Goal: Obtain resource: Download file/media

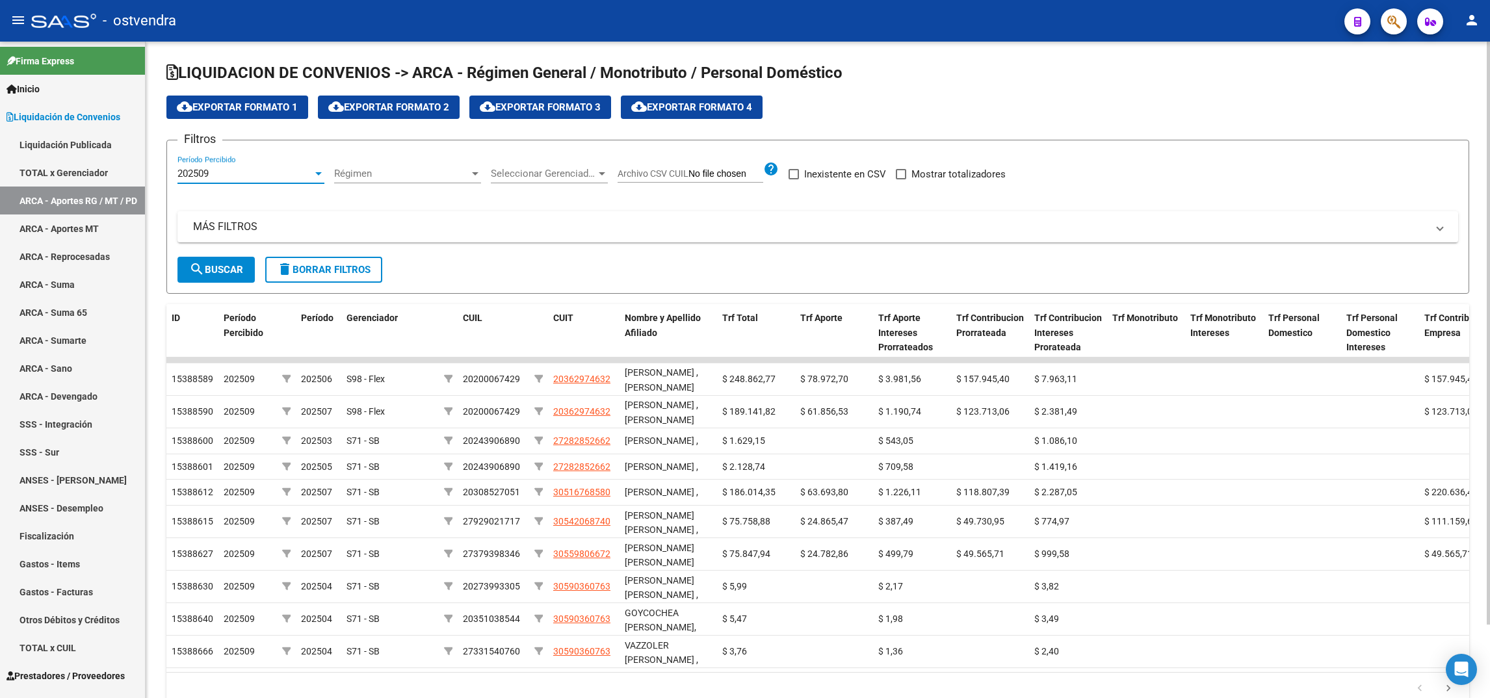
click at [223, 175] on div "202509" at bounding box center [244, 174] width 135 height 12
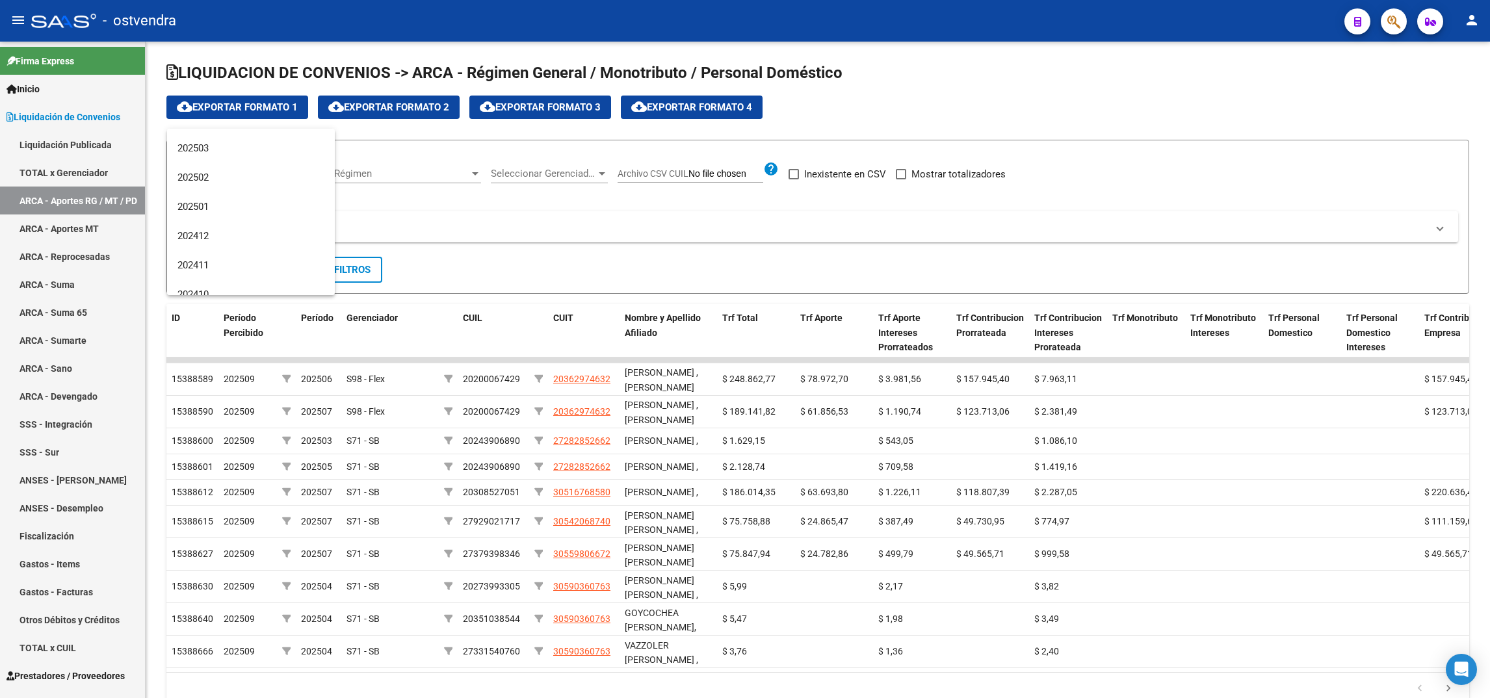
scroll to position [185, 0]
click at [265, 182] on span "202502" at bounding box center [250, 192] width 147 height 29
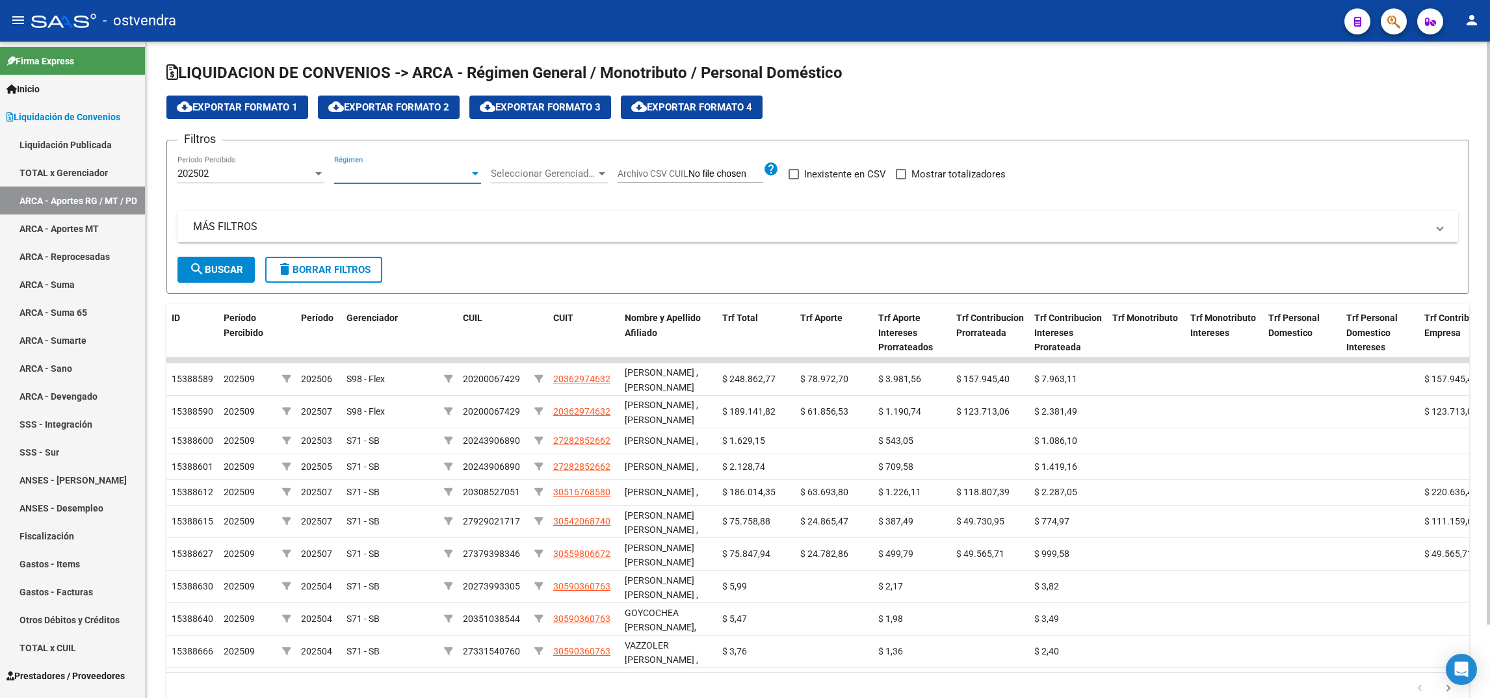
click at [356, 171] on span "Régimen" at bounding box center [401, 174] width 135 height 12
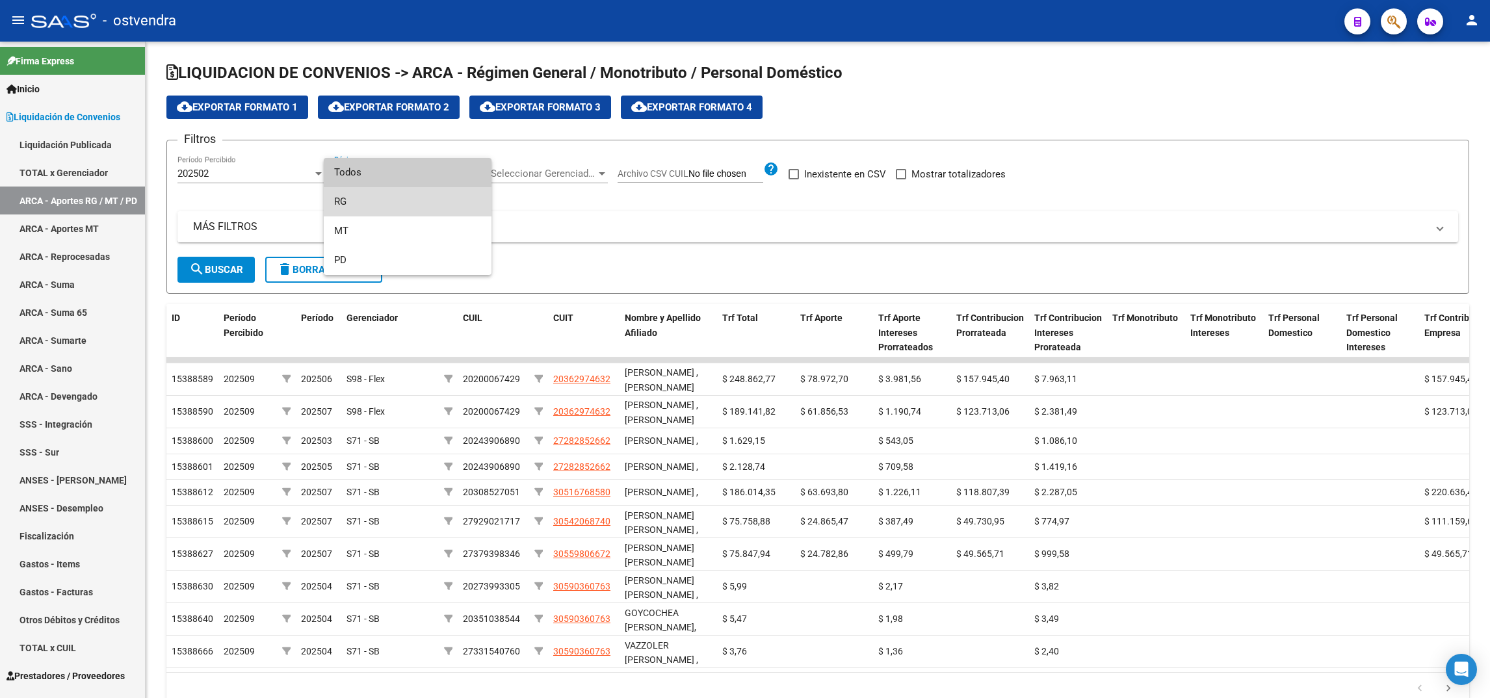
click at [378, 203] on span "RG" at bounding box center [407, 201] width 147 height 29
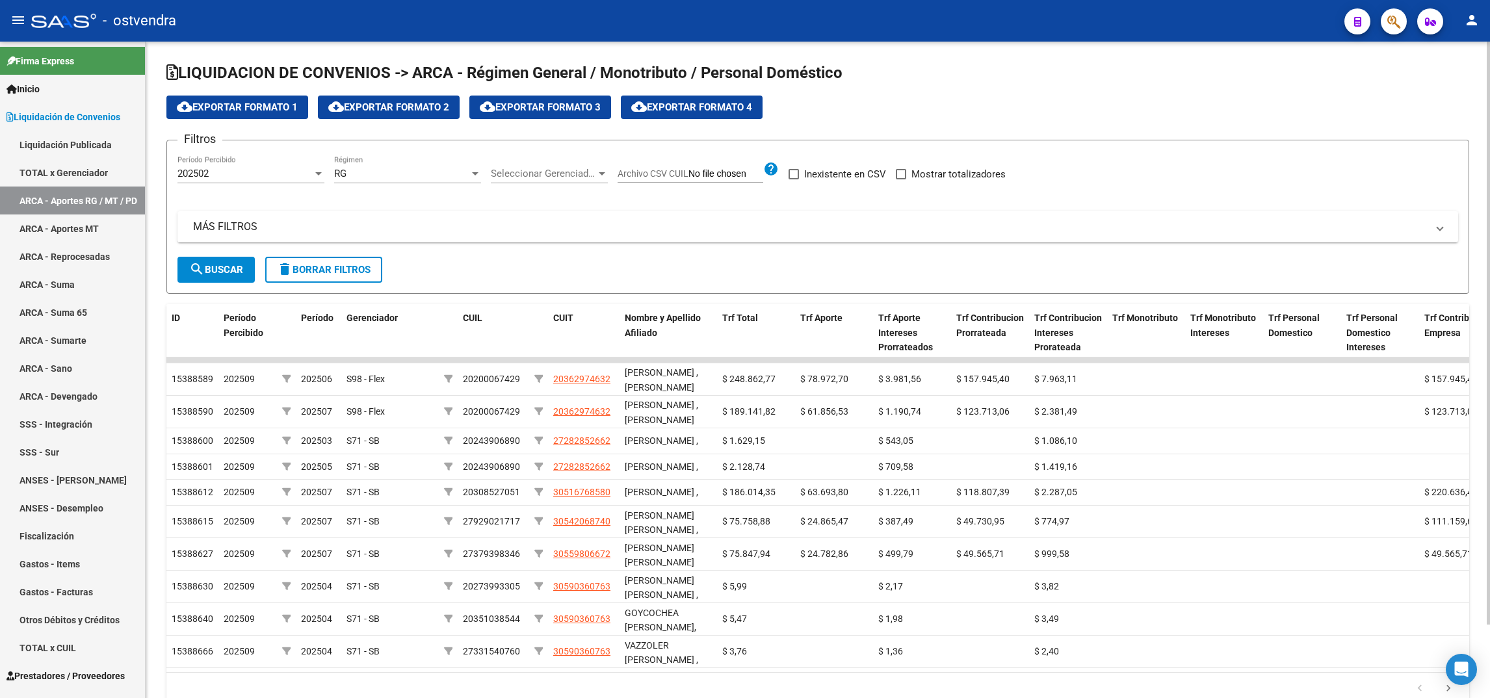
click at [528, 163] on div "Seleccionar Gerenciador Seleccionar Gerenciador" at bounding box center [549, 169] width 117 height 28
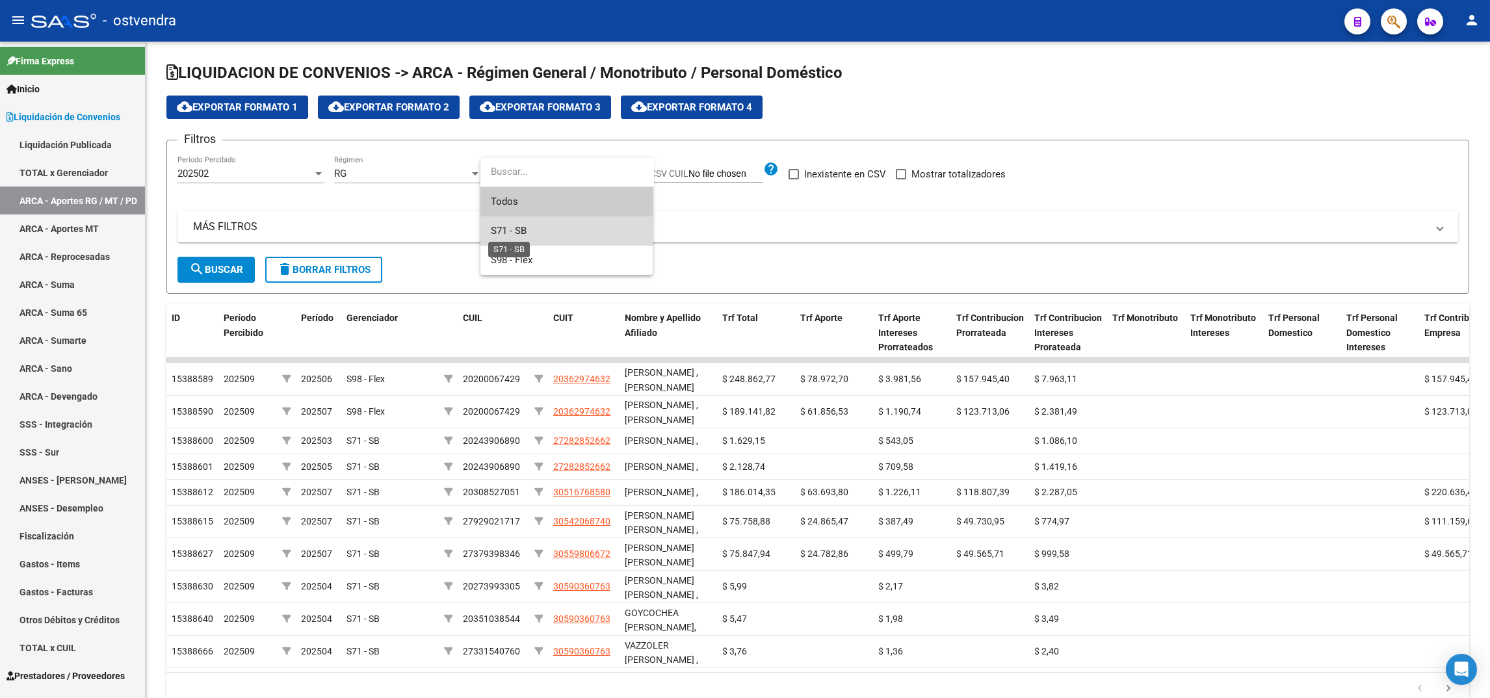
click at [516, 227] on span "S71 - SB" at bounding box center [509, 231] width 36 height 12
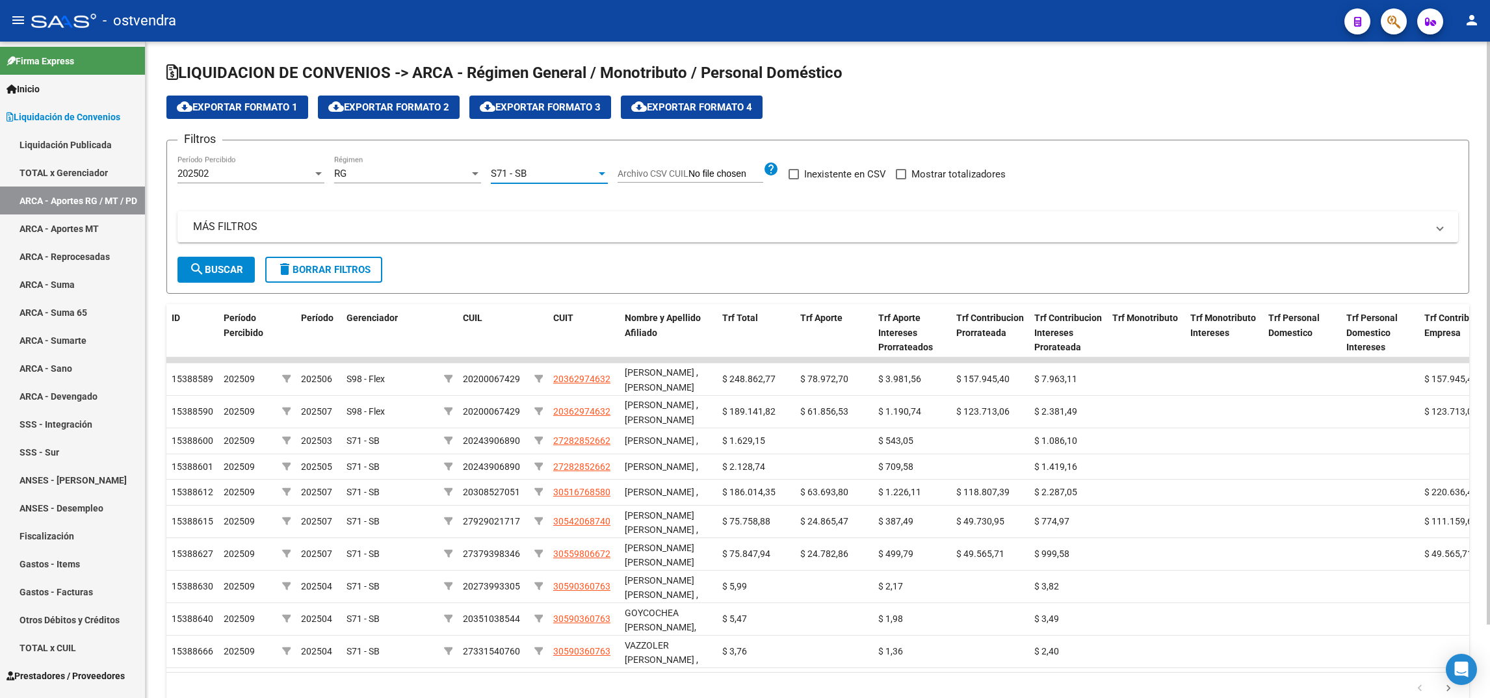
click at [545, 176] on div "S71 - SB" at bounding box center [543, 174] width 105 height 12
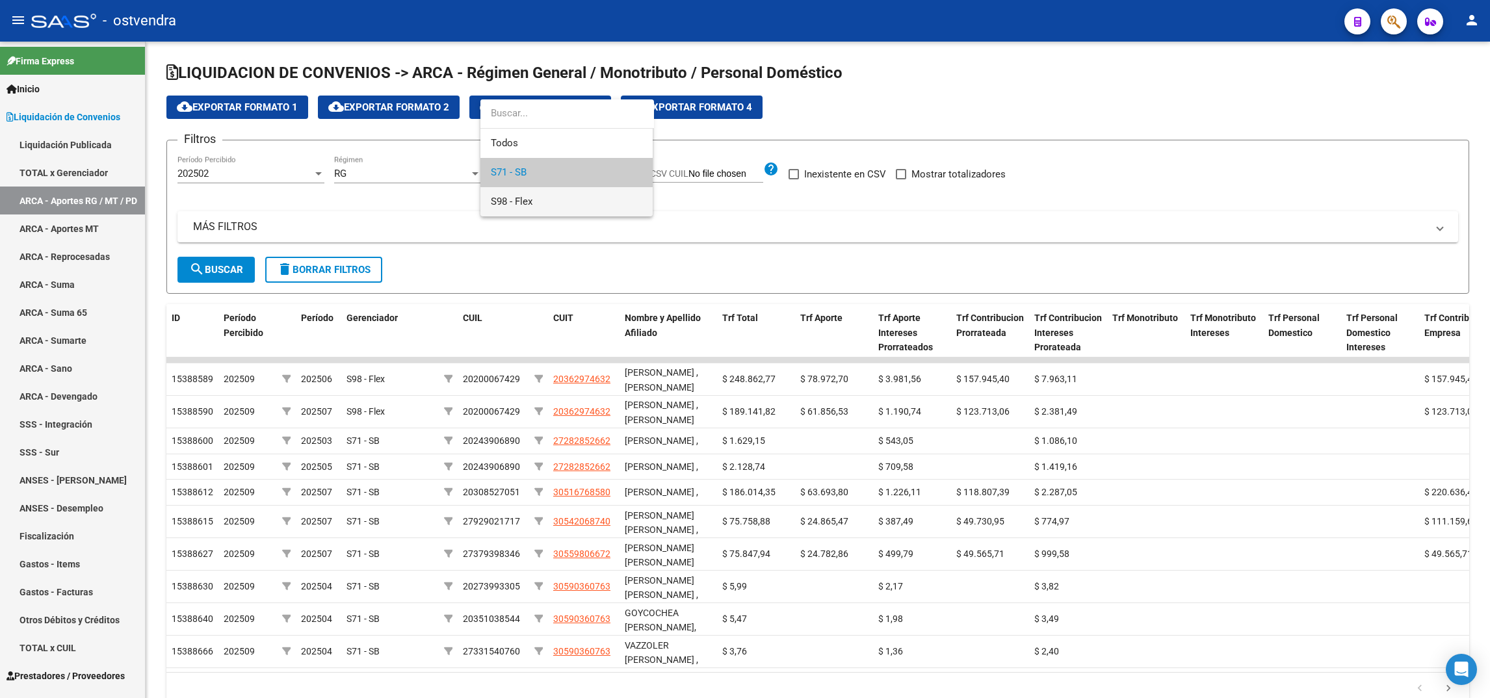
click at [536, 206] on span "S98 - Flex" at bounding box center [566, 201] width 151 height 29
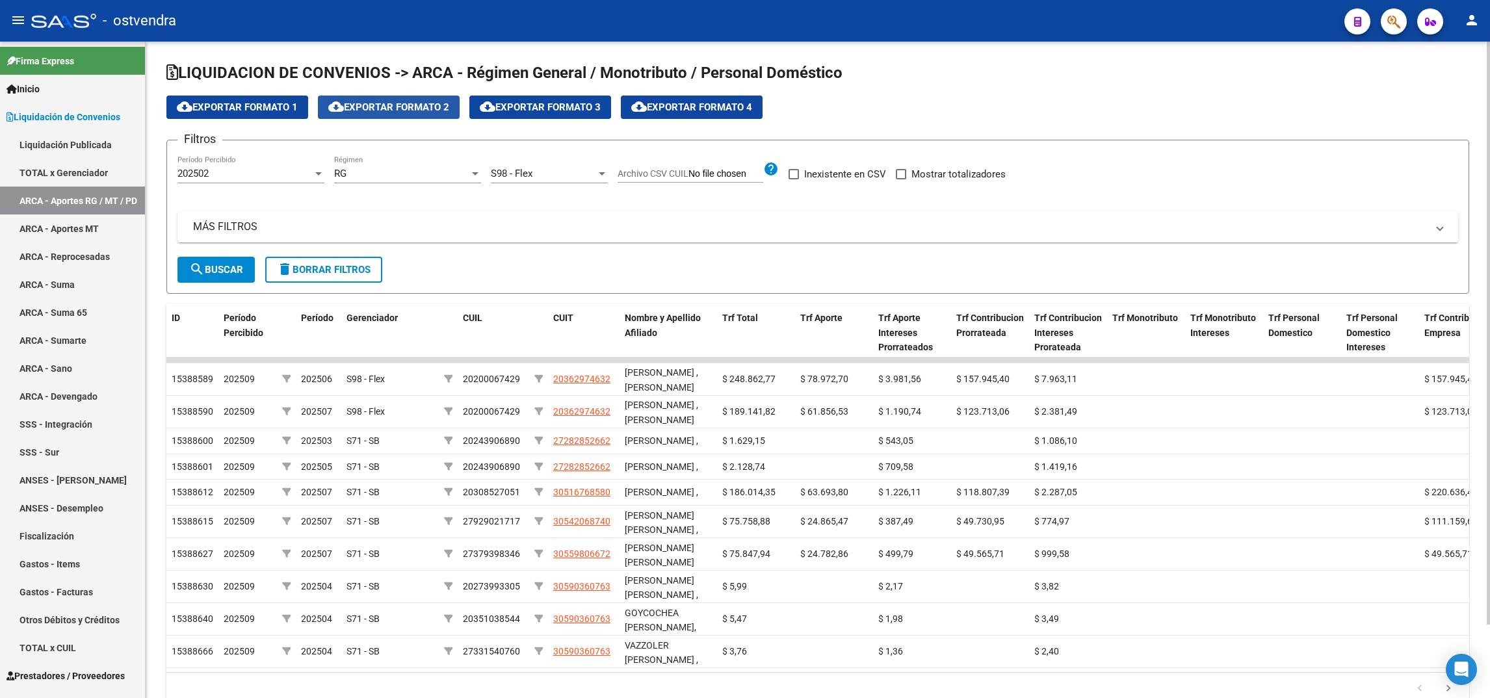
click at [415, 116] on button "cloud_download Exportar Formato 2" at bounding box center [389, 107] width 142 height 23
click at [276, 106] on span "cloud_download Exportar Formato 1" at bounding box center [237, 107] width 121 height 12
click at [243, 102] on span "cloud_download Exportar Formato 1" at bounding box center [237, 107] width 121 height 12
click at [239, 270] on span "search Buscar" at bounding box center [216, 270] width 54 height 12
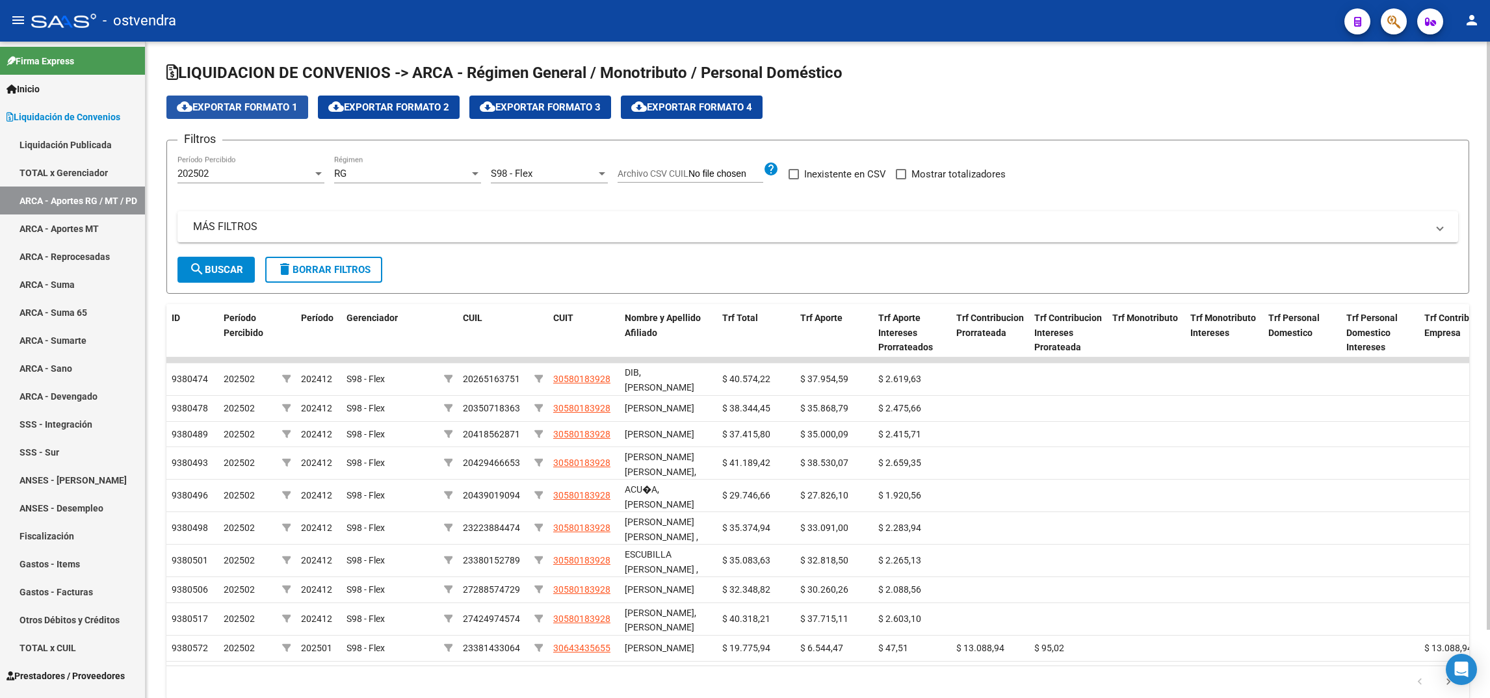
click at [287, 109] on span "cloud_download Exportar Formato 1" at bounding box center [237, 107] width 121 height 12
click at [297, 168] on div "202502" at bounding box center [244, 174] width 135 height 12
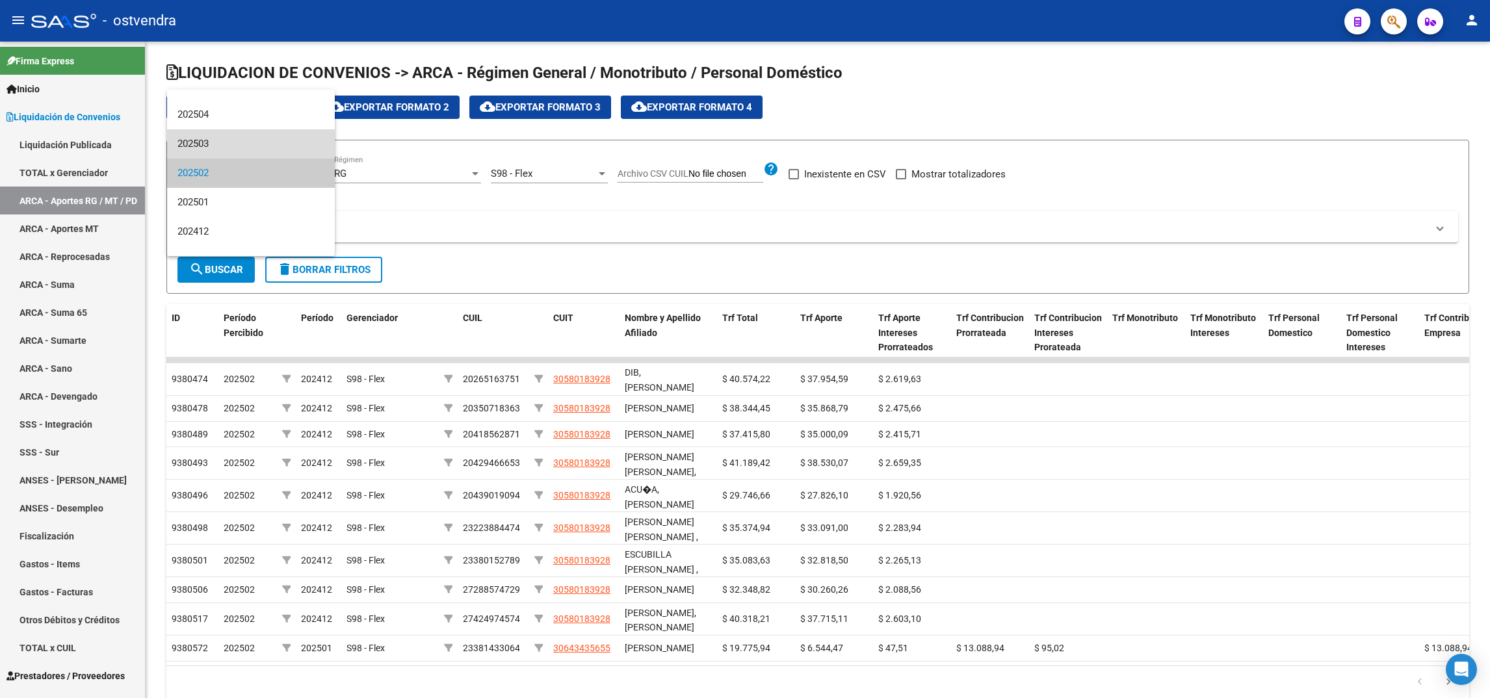
click at [278, 132] on span "202503" at bounding box center [250, 143] width 147 height 29
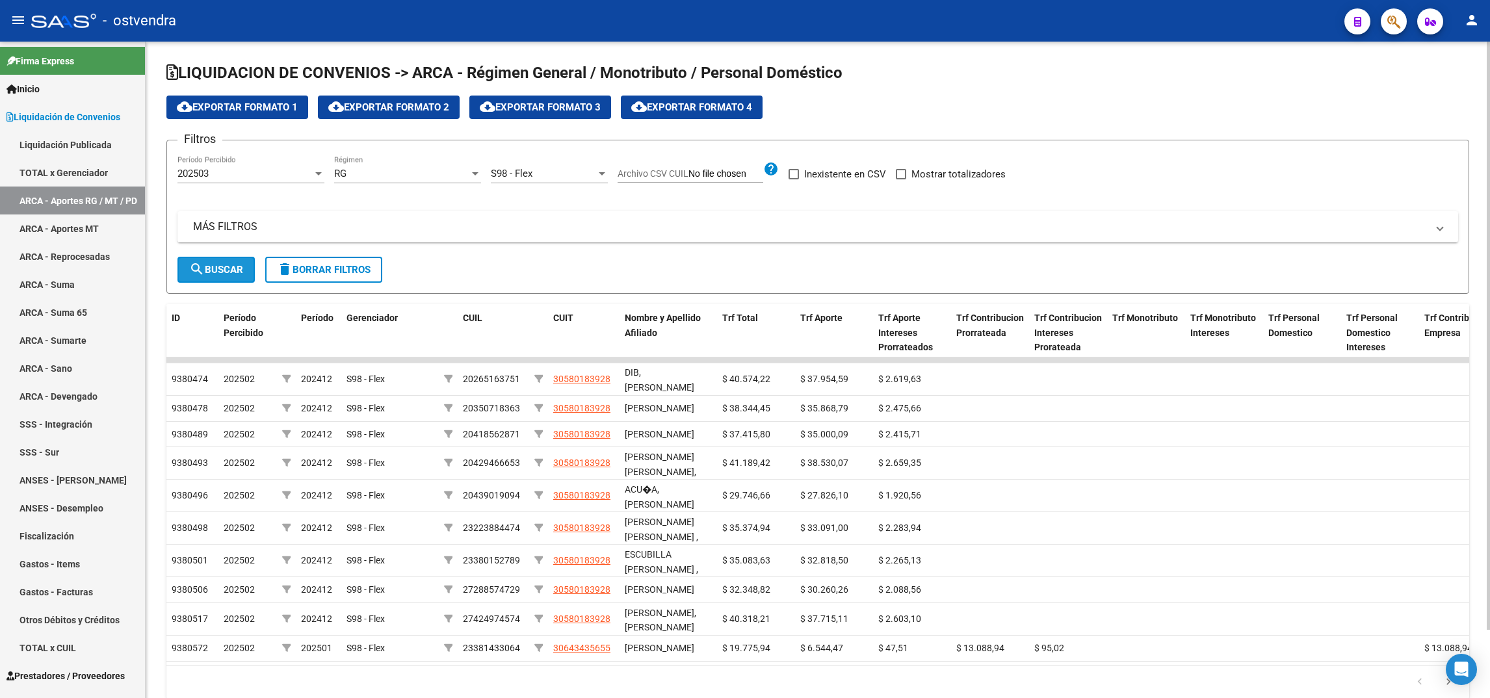
click at [208, 264] on span "search Buscar" at bounding box center [216, 270] width 54 height 12
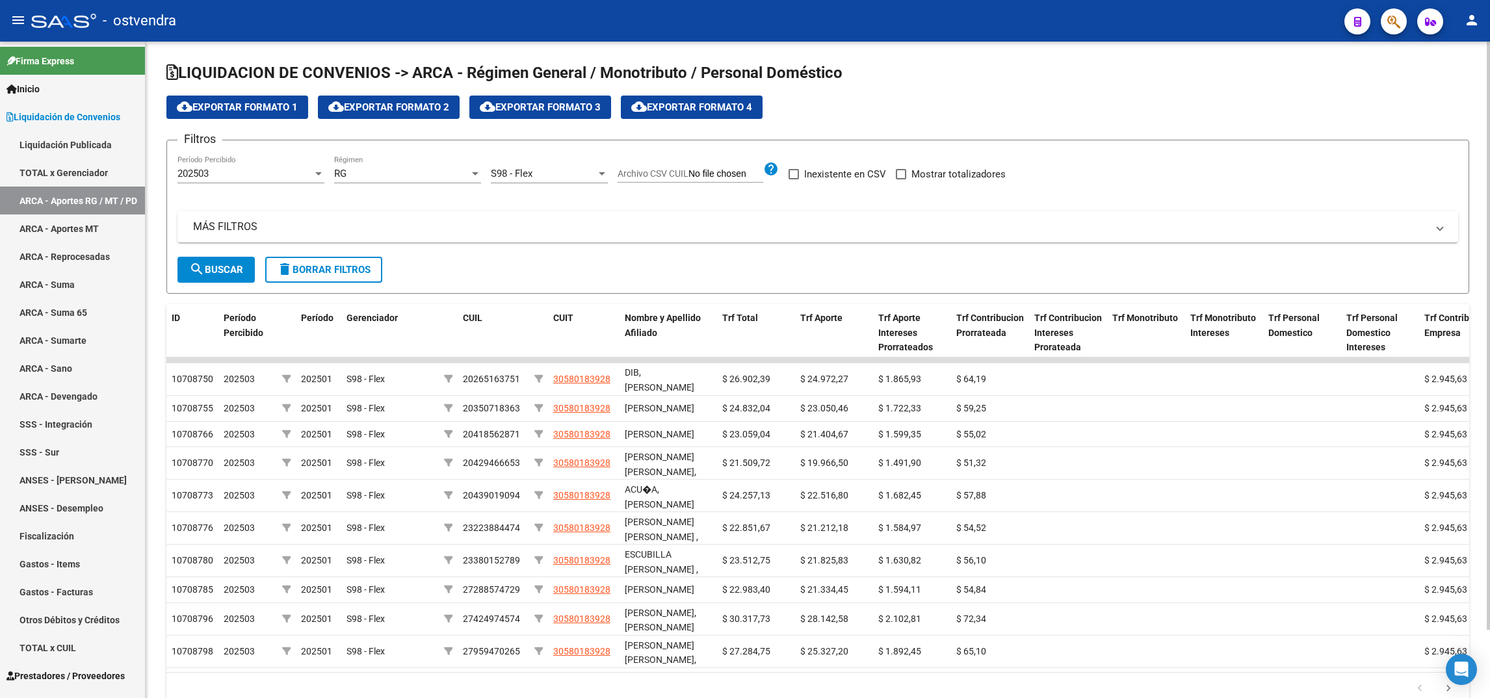
click at [265, 102] on span "cloud_download Exportar Formato 1" at bounding box center [237, 107] width 121 height 12
click at [255, 170] on div "202503" at bounding box center [244, 174] width 135 height 12
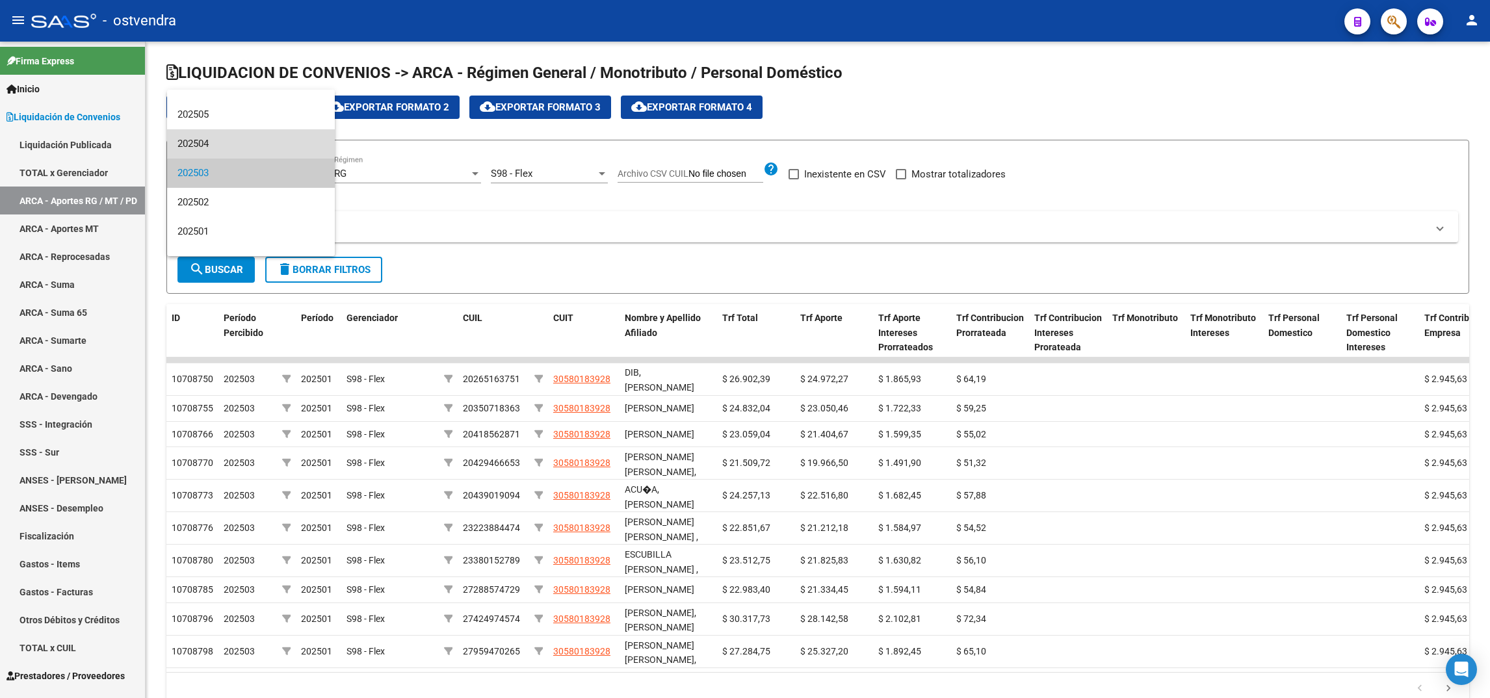
click at [265, 132] on span "202504" at bounding box center [250, 143] width 147 height 29
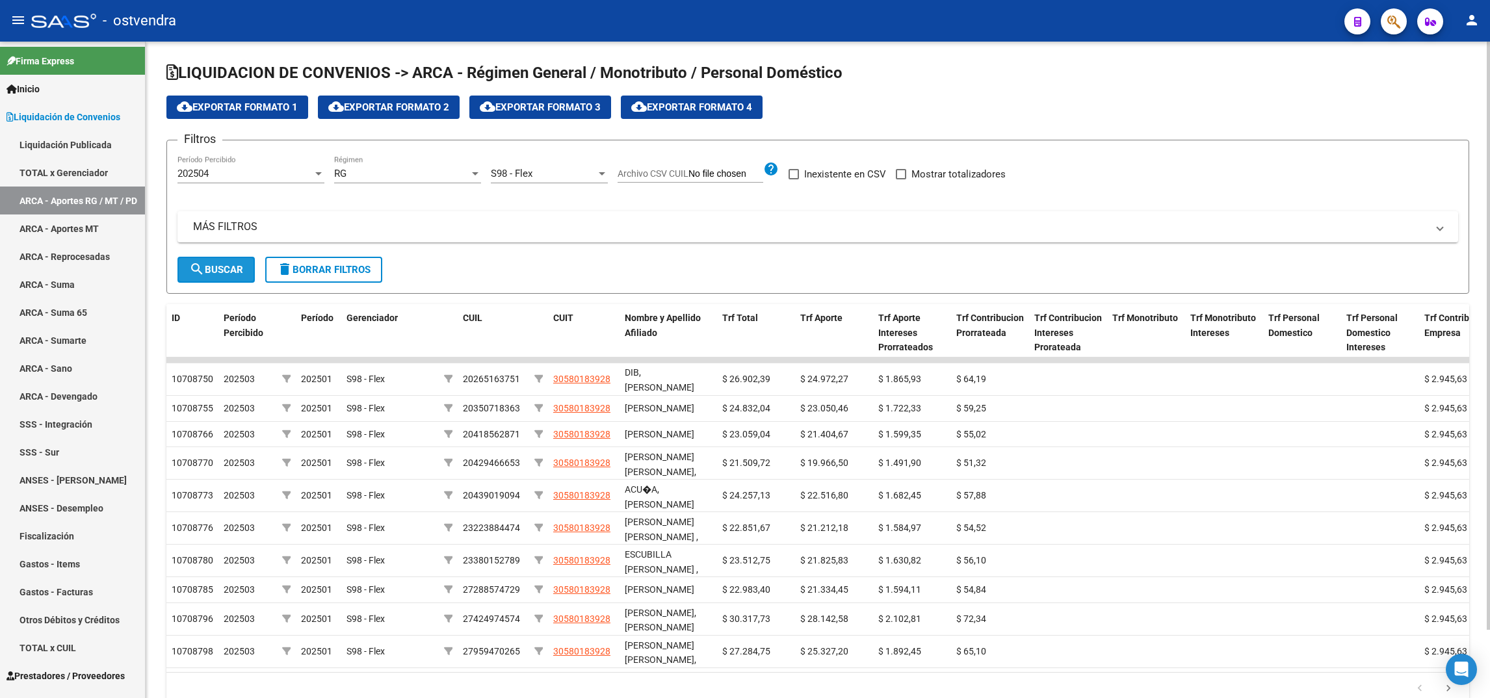
click at [209, 264] on span "search Buscar" at bounding box center [216, 270] width 54 height 12
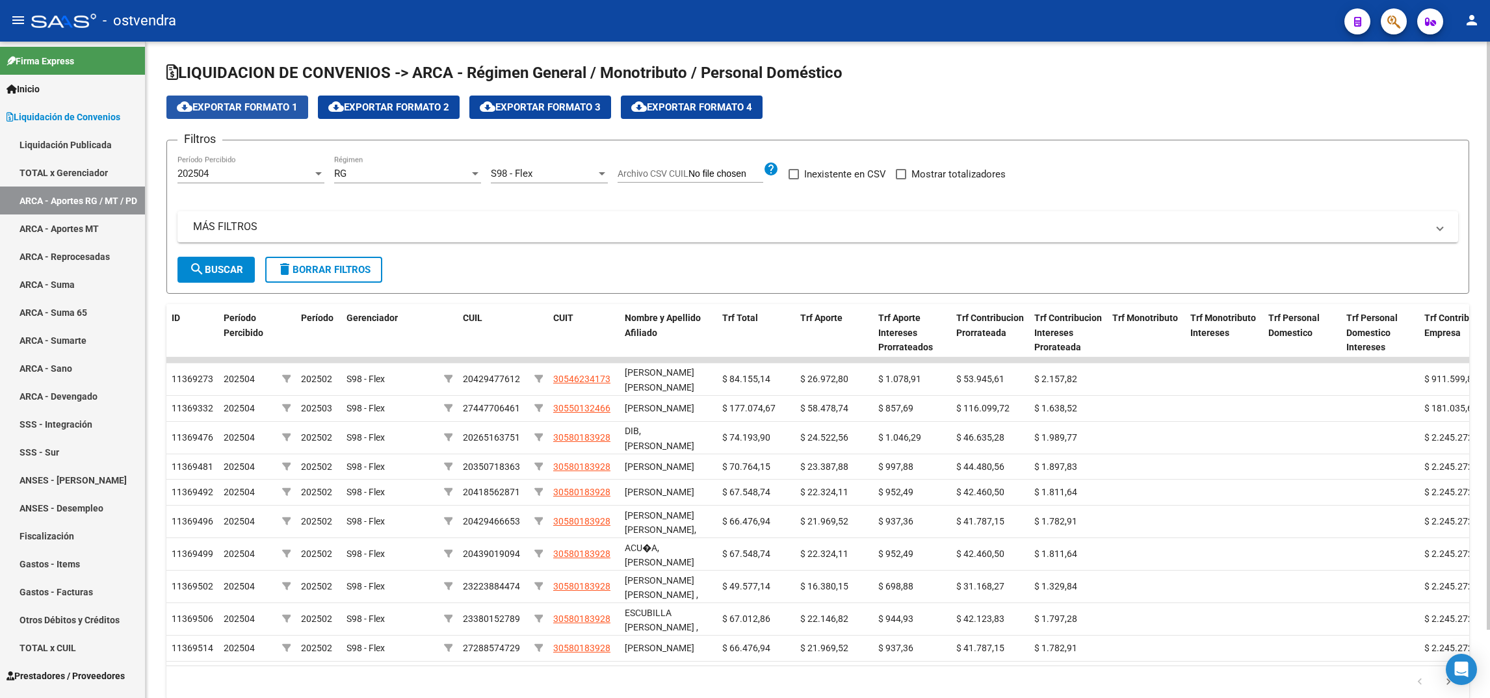
click at [252, 99] on button "cloud_download Exportar Formato 1" at bounding box center [237, 107] width 142 height 23
click at [278, 174] on div "202504" at bounding box center [244, 174] width 135 height 12
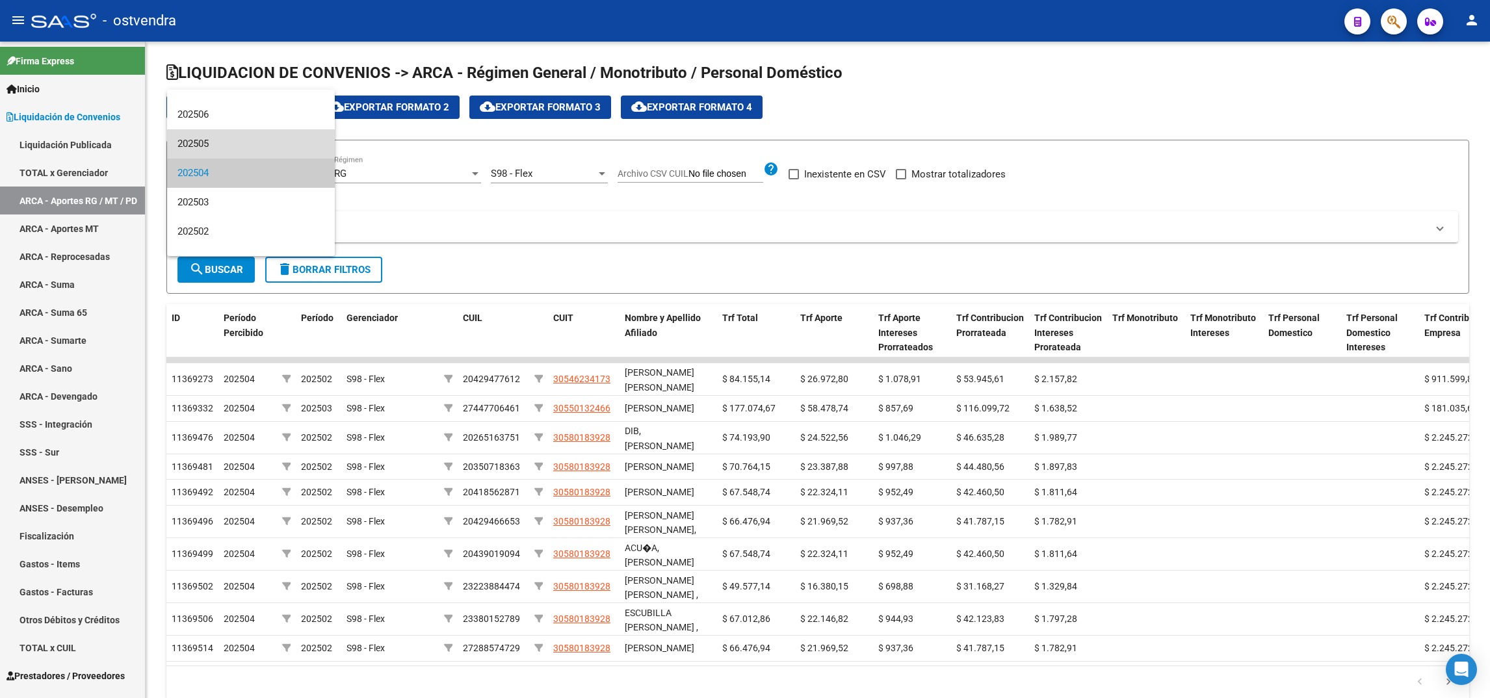
click at [280, 147] on span "202505" at bounding box center [250, 143] width 147 height 29
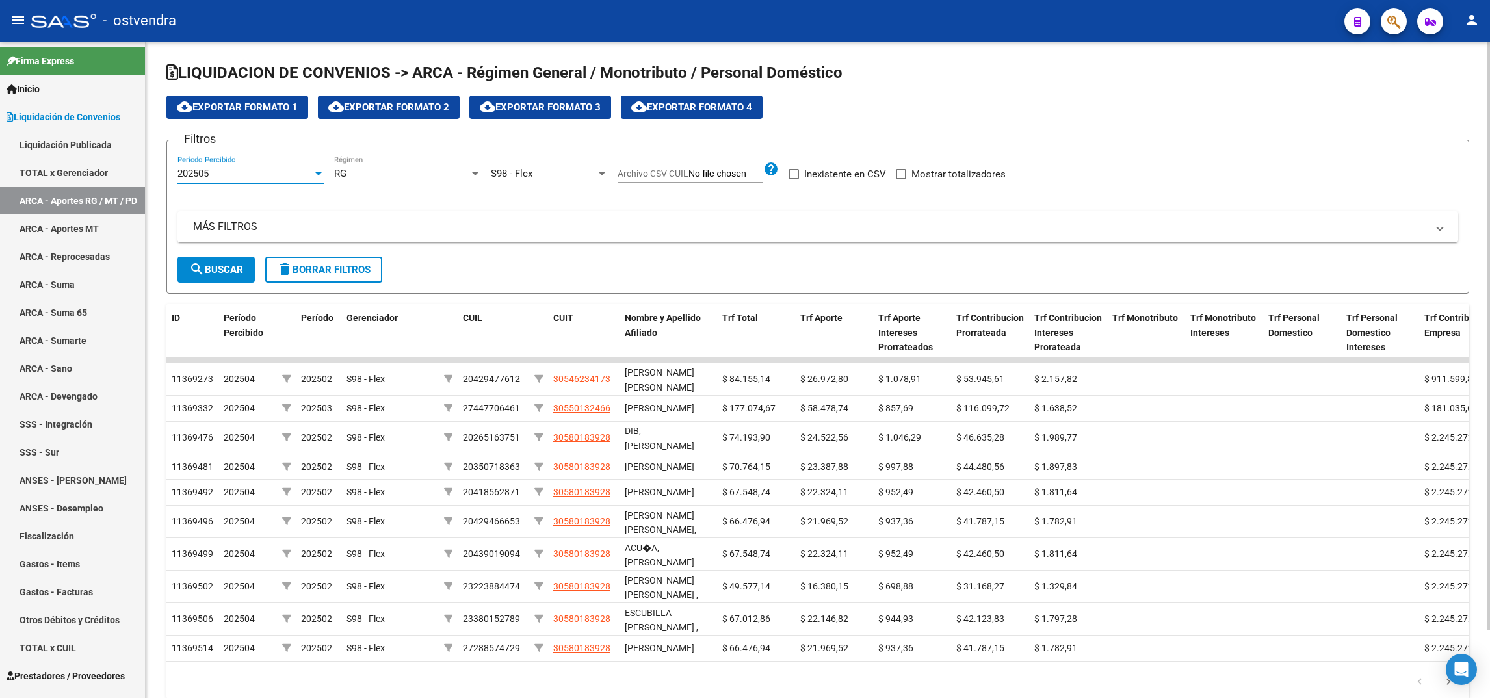
click at [272, 176] on div "202505" at bounding box center [244, 174] width 135 height 12
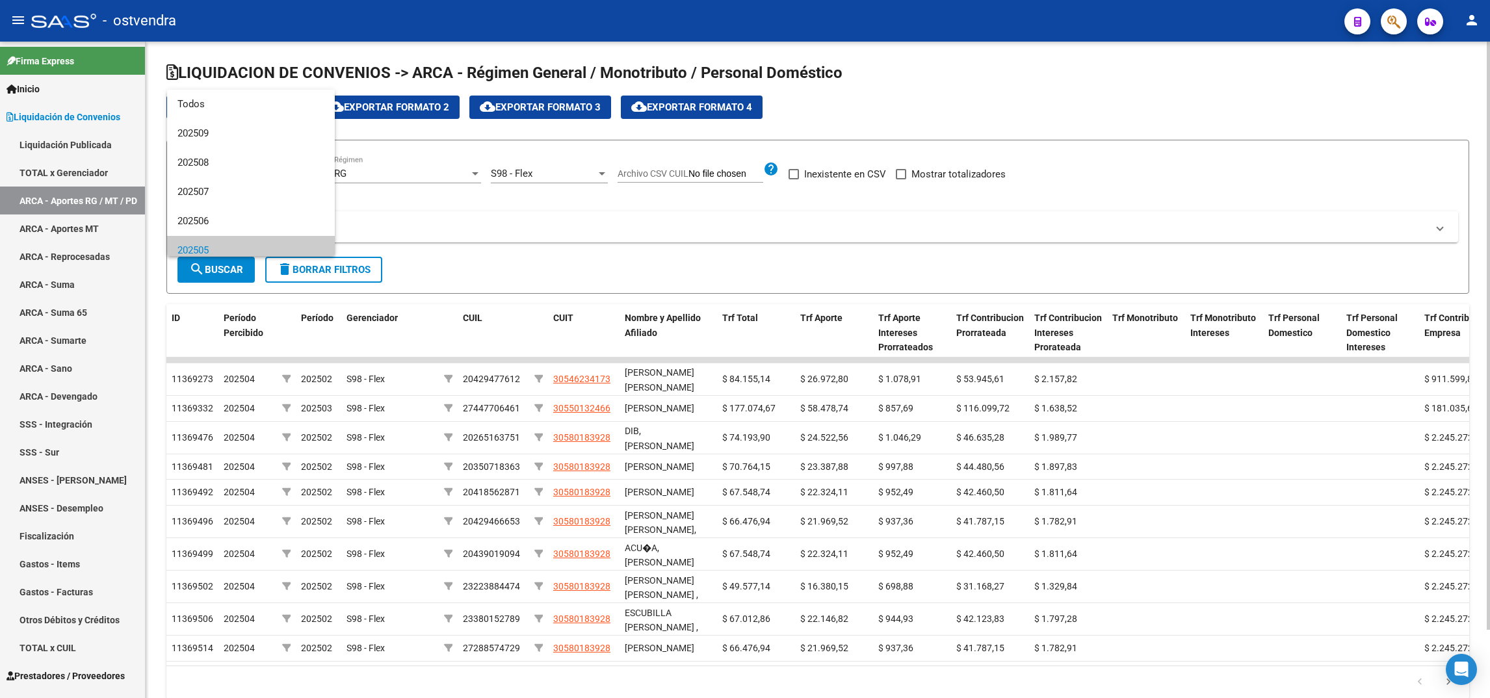
scroll to position [77, 0]
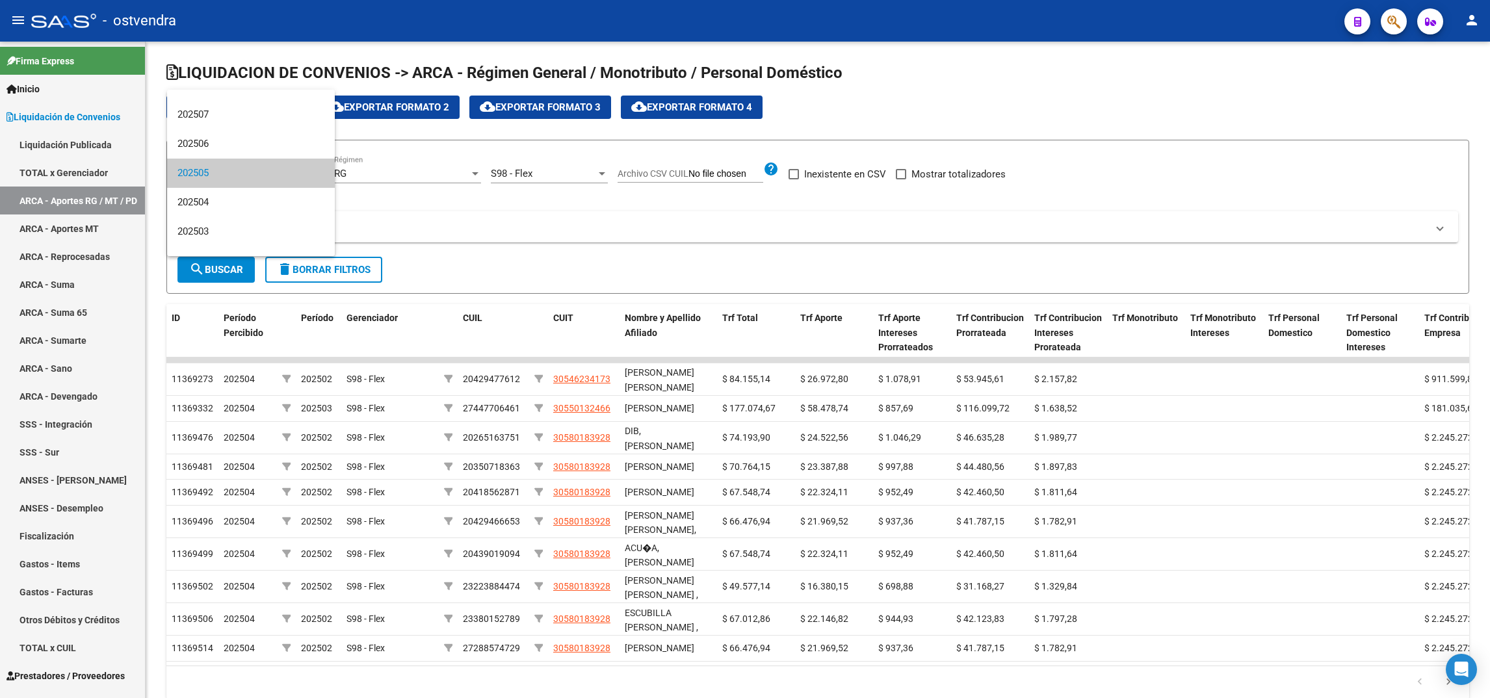
click at [366, 198] on div at bounding box center [745, 349] width 1490 height 698
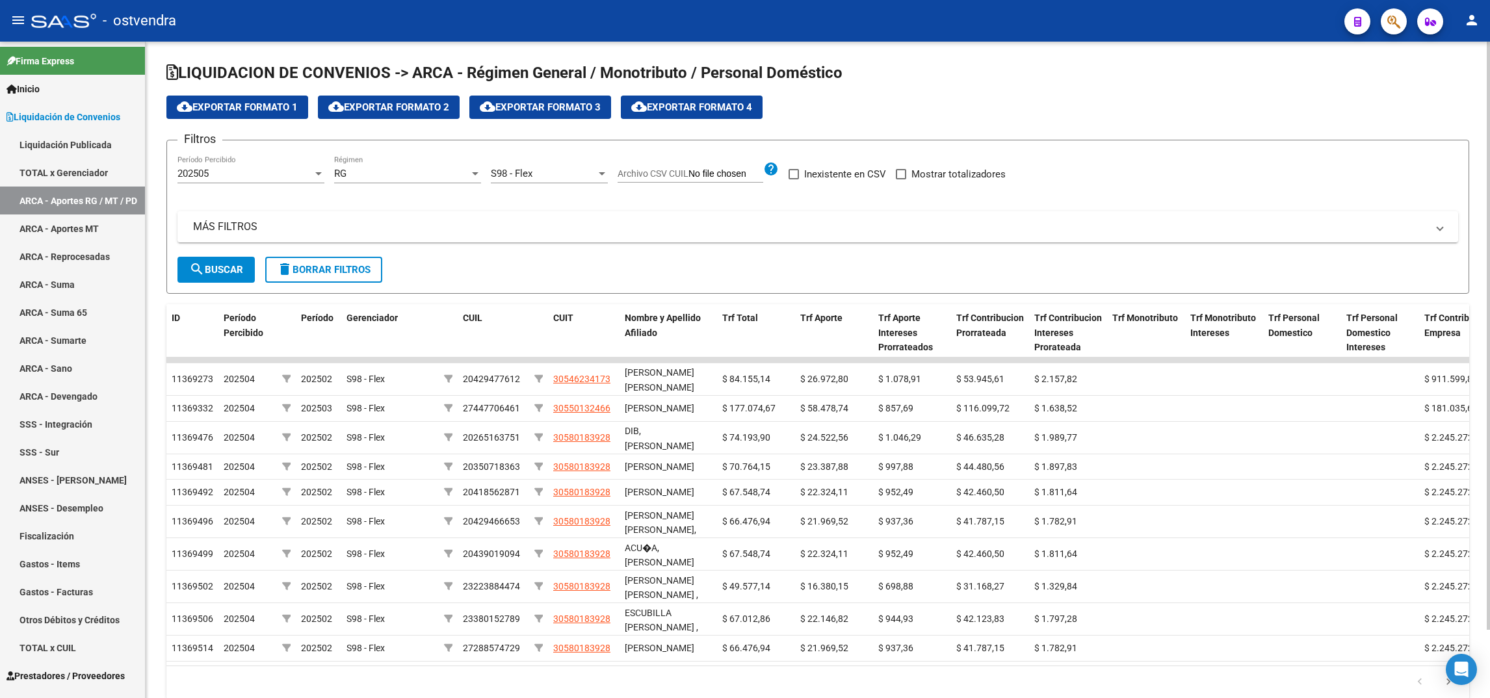
click at [218, 274] on button "search Buscar" at bounding box center [215, 270] width 77 height 26
click at [274, 101] on span "cloud_download Exportar Formato 1" at bounding box center [237, 107] width 121 height 12
click at [263, 159] on div "202505 Período Percibido" at bounding box center [250, 169] width 147 height 28
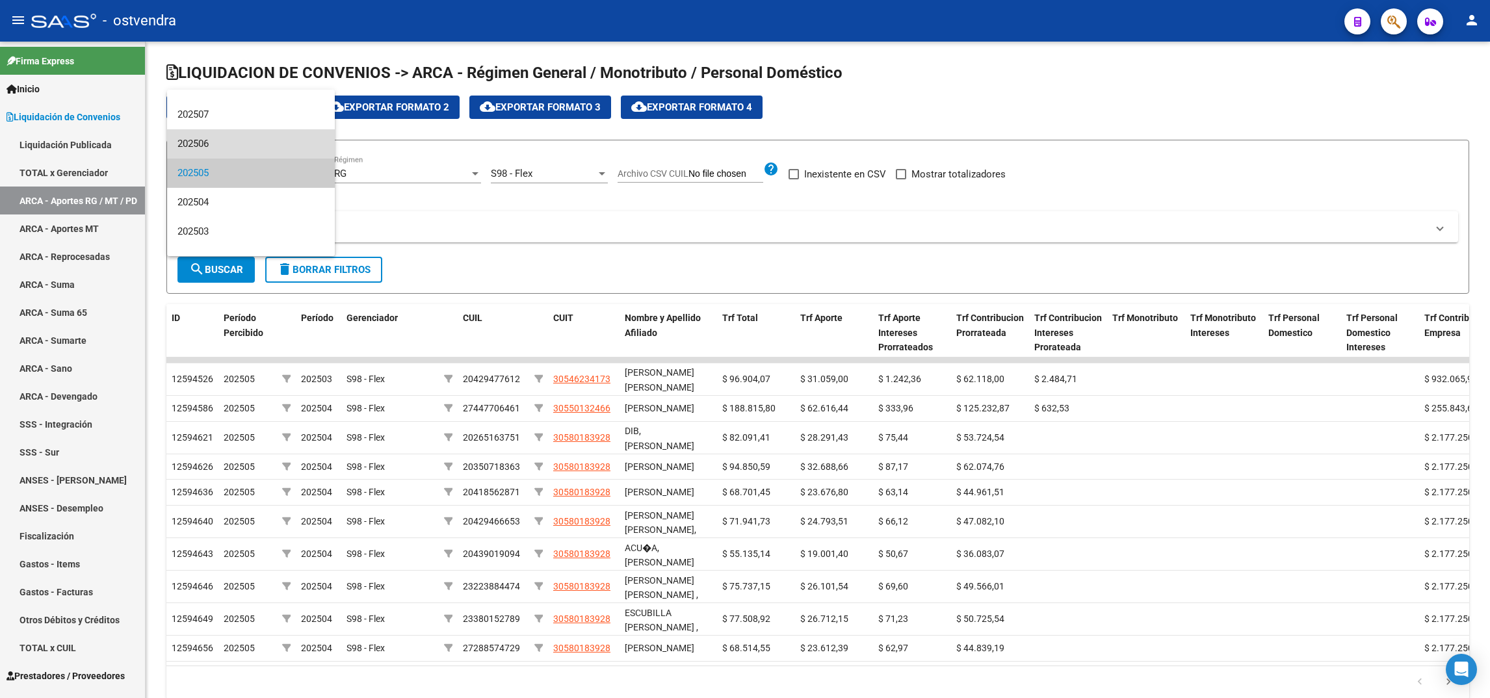
click at [279, 135] on span "202506" at bounding box center [250, 143] width 147 height 29
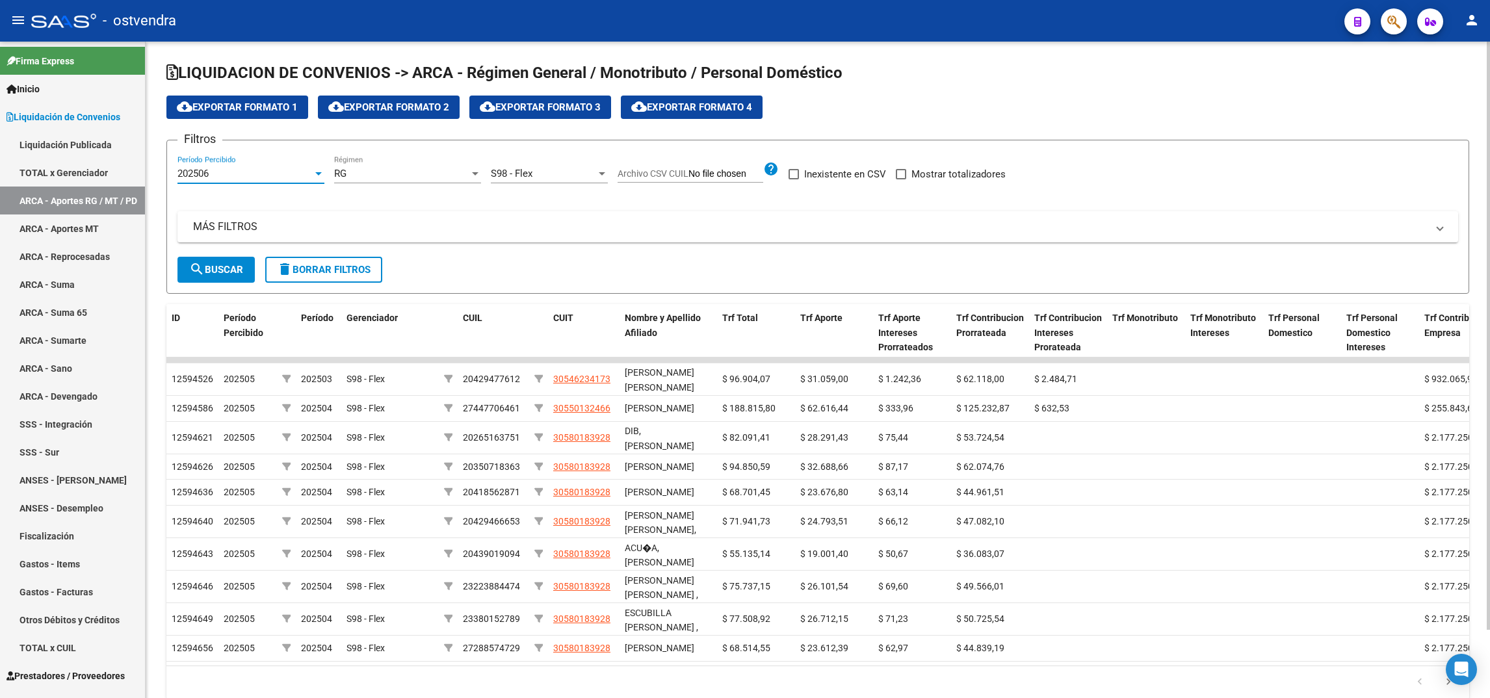
click at [217, 264] on span "search Buscar" at bounding box center [216, 270] width 54 height 12
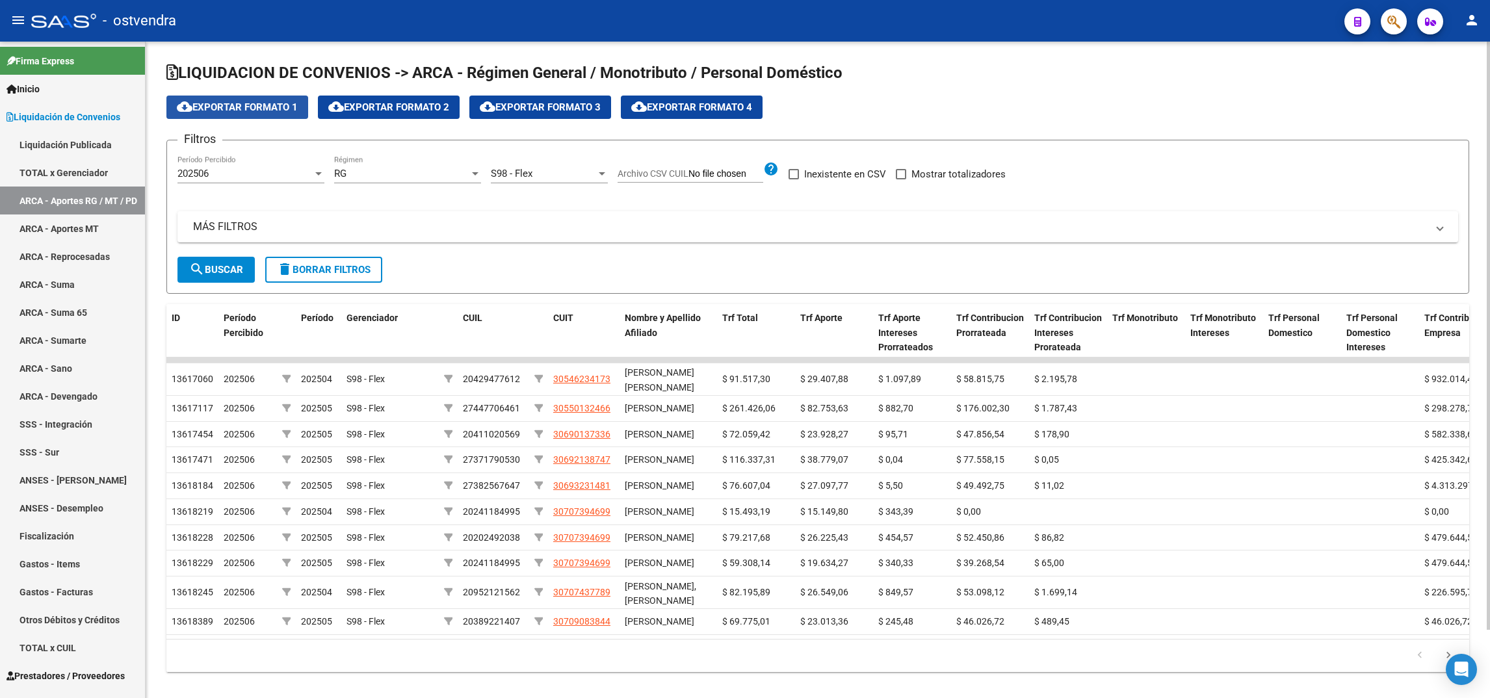
click at [270, 111] on span "cloud_download Exportar Formato 1" at bounding box center [237, 107] width 121 height 12
click at [276, 170] on div "202506" at bounding box center [244, 174] width 135 height 12
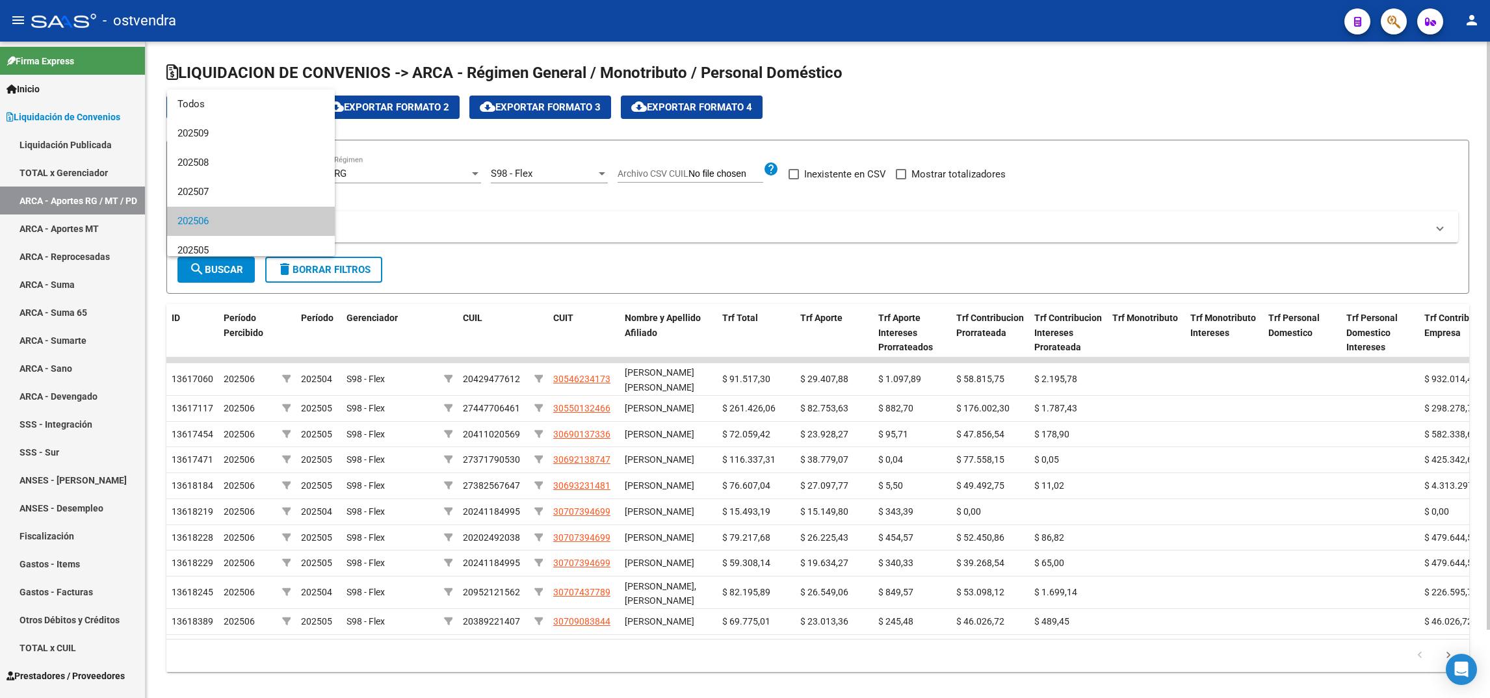
scroll to position [48, 0]
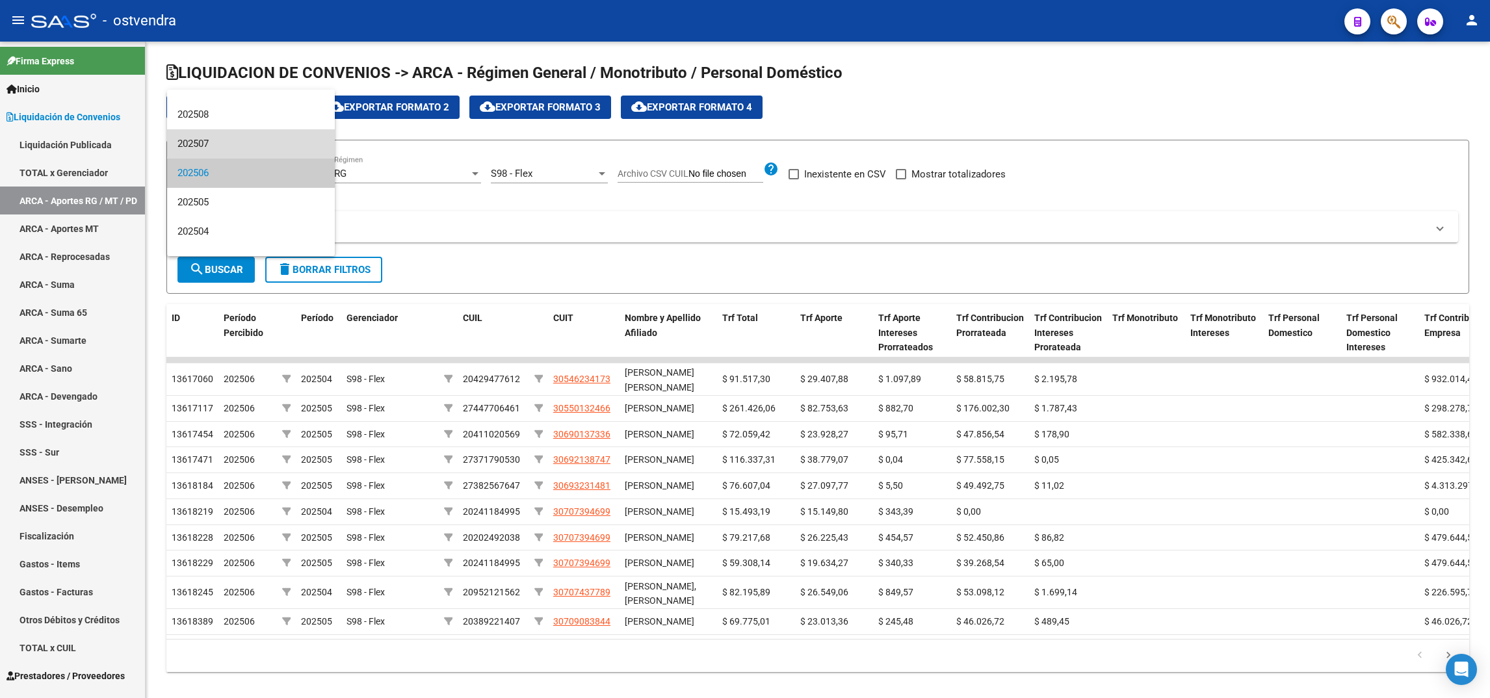
click at [283, 138] on span "202507" at bounding box center [250, 143] width 147 height 29
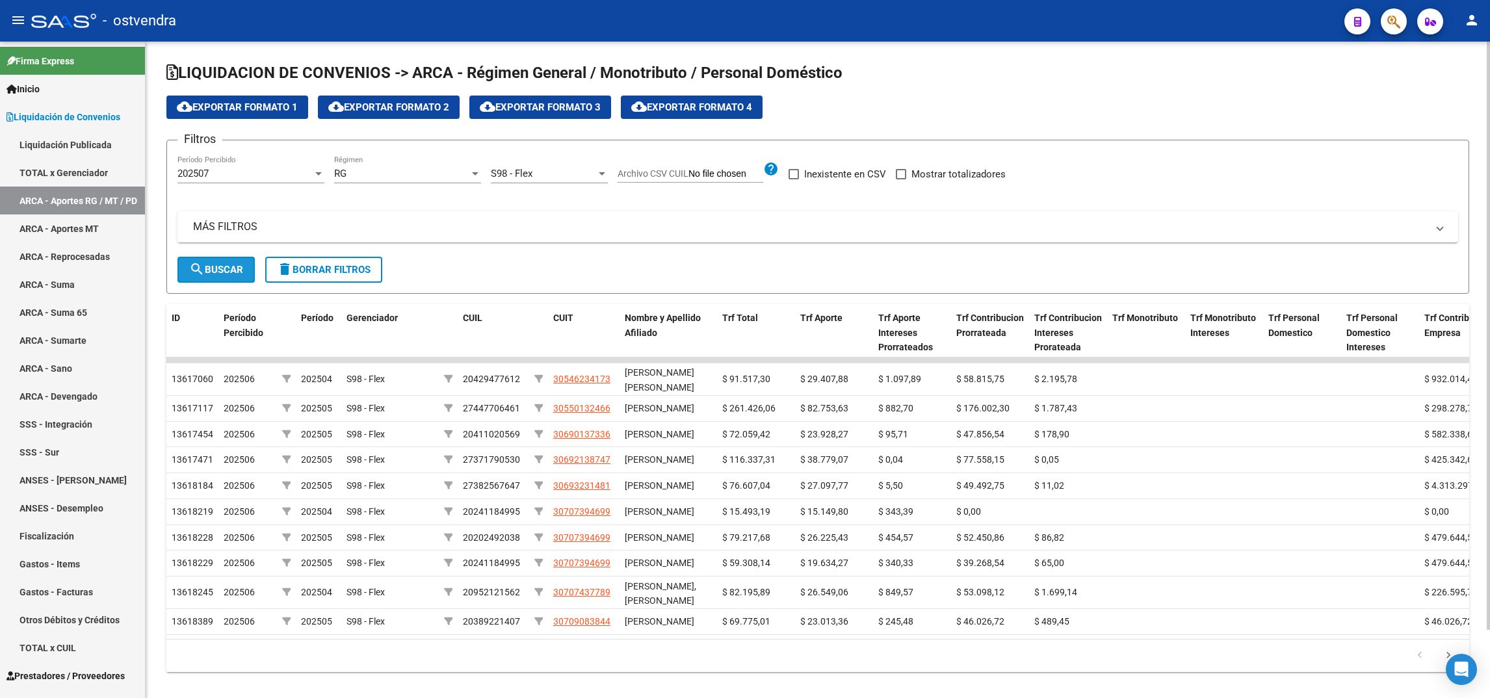
click at [221, 270] on span "search Buscar" at bounding box center [216, 270] width 54 height 12
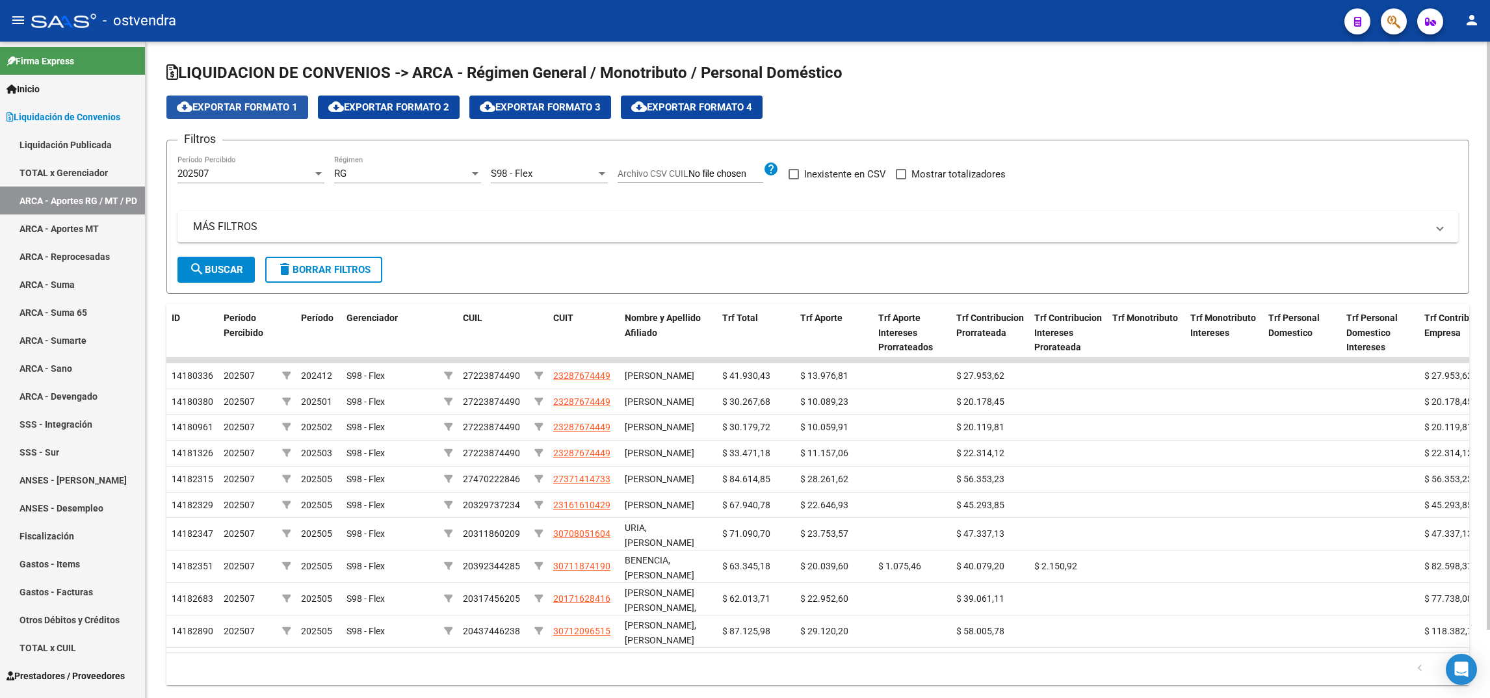
click at [267, 103] on span "cloud_download Exportar Formato 1" at bounding box center [237, 107] width 121 height 12
click at [318, 174] on div at bounding box center [318, 173] width 7 height 3
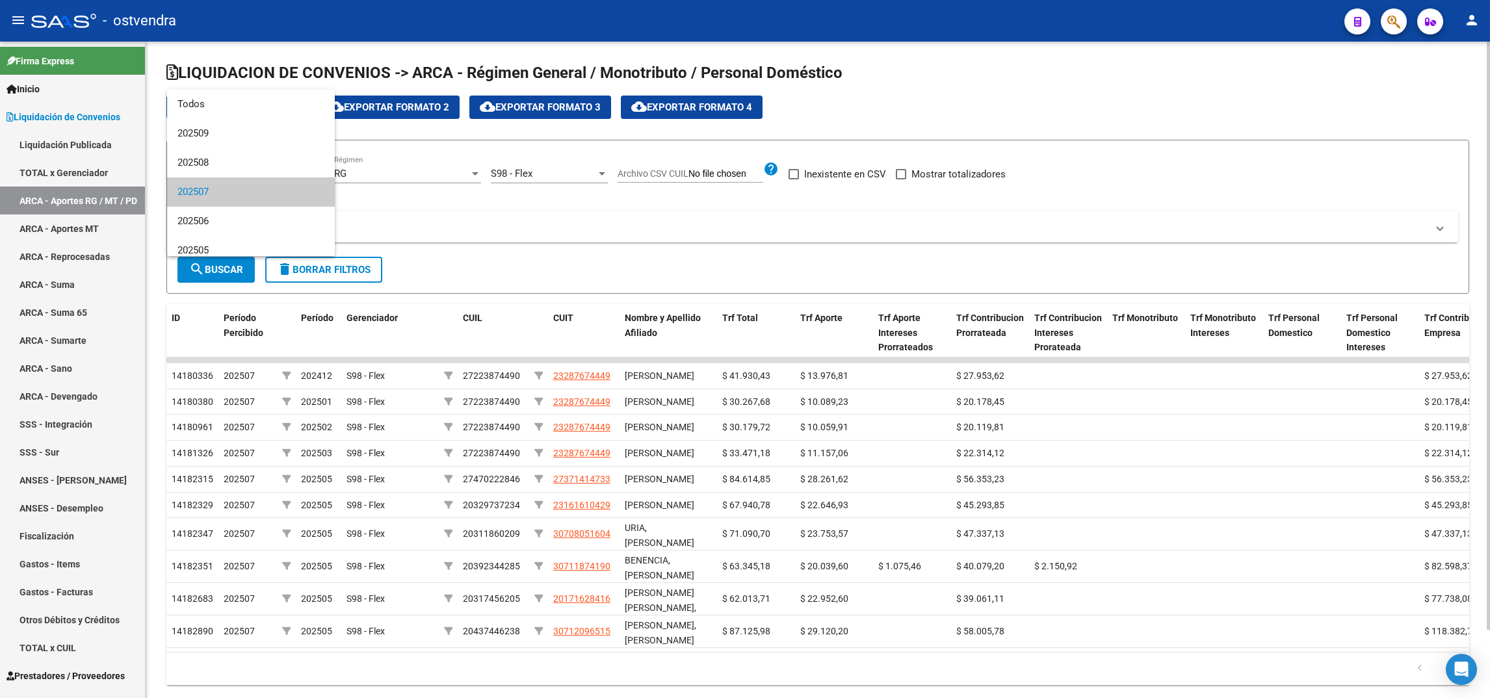
scroll to position [19, 0]
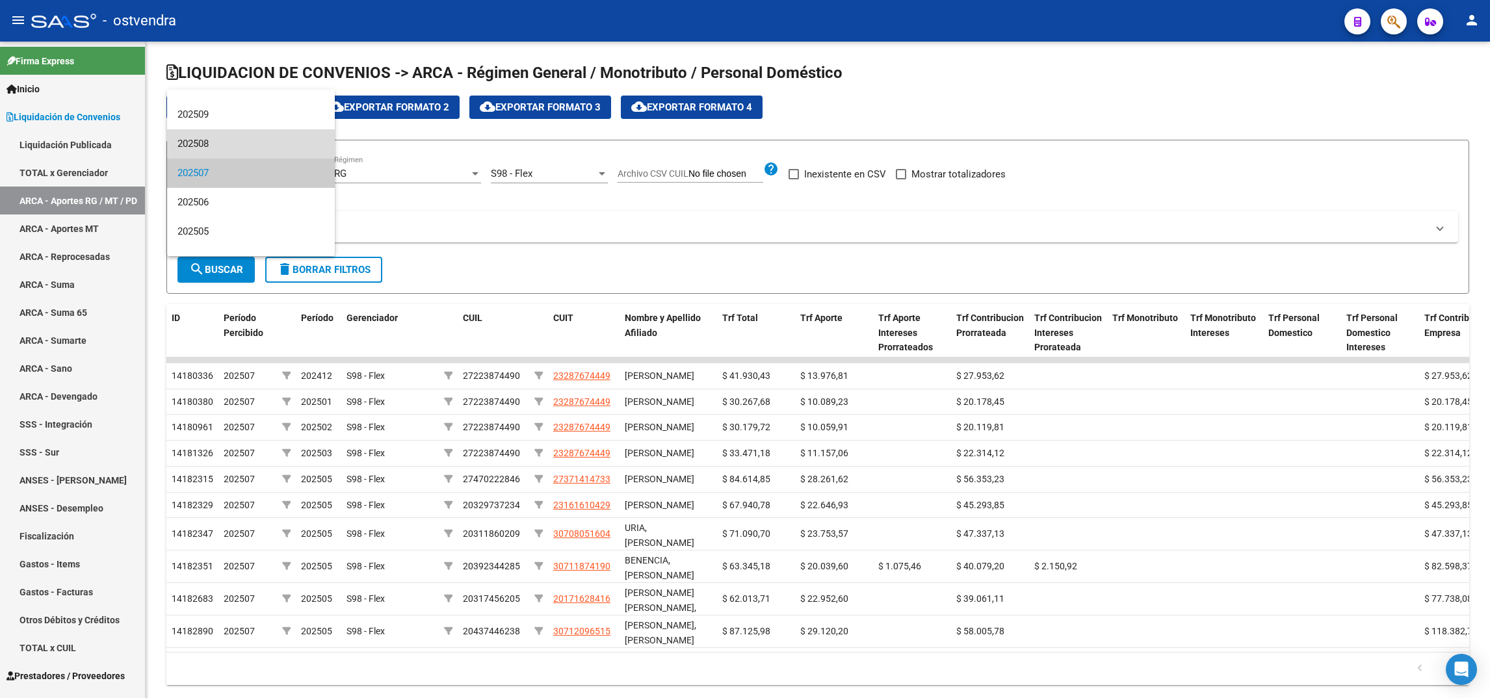
click at [295, 146] on span "202508" at bounding box center [250, 143] width 147 height 29
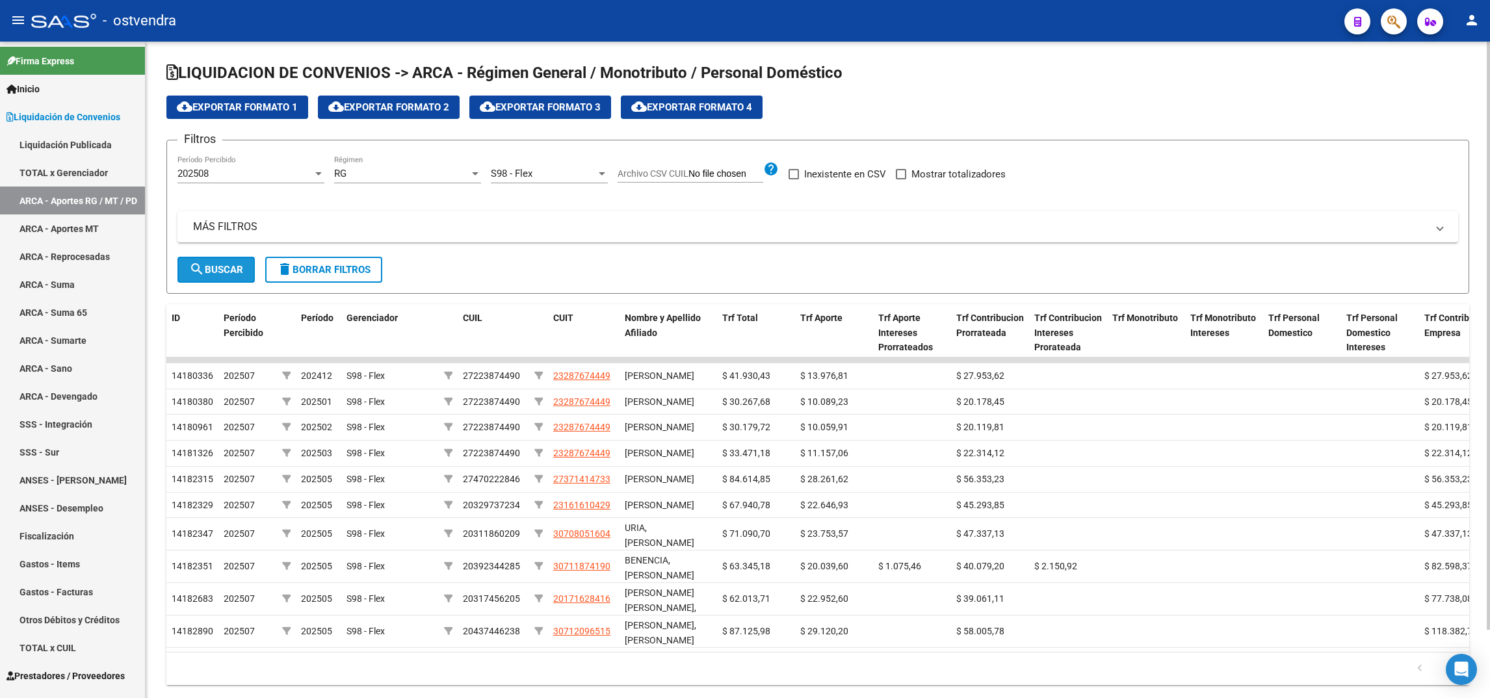
click at [208, 274] on button "search Buscar" at bounding box center [215, 270] width 77 height 26
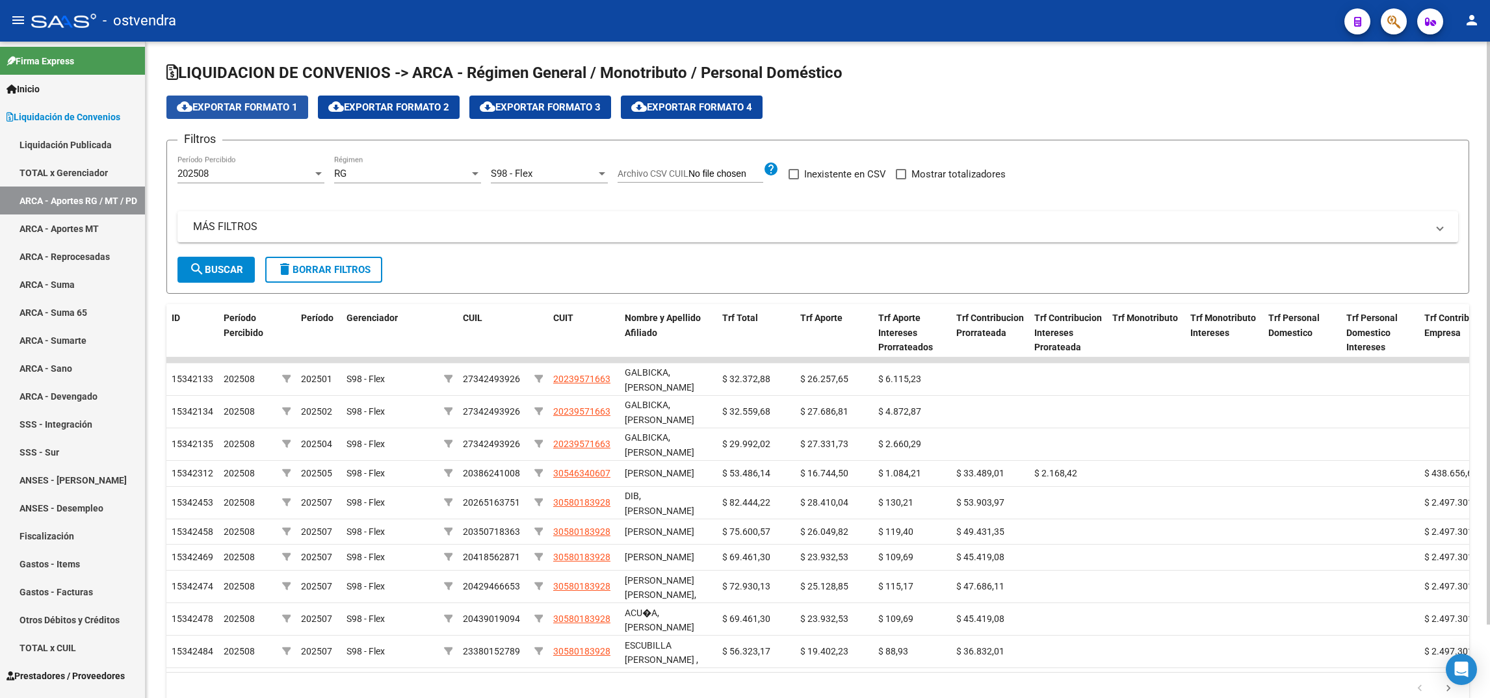
click at [297, 106] on span "cloud_download Exportar Formato 1" at bounding box center [237, 107] width 121 height 12
click at [285, 175] on div "202508" at bounding box center [244, 174] width 135 height 12
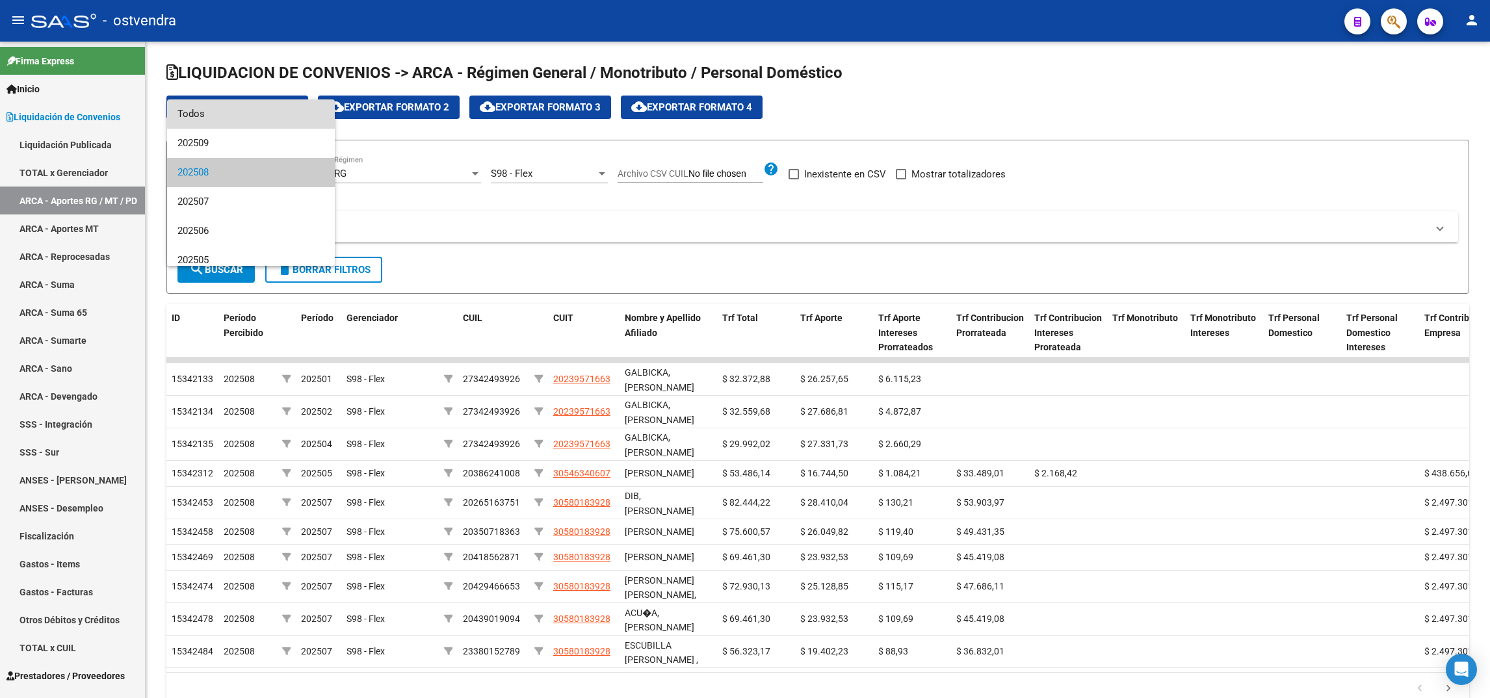
click at [296, 114] on span "Todos" at bounding box center [250, 113] width 147 height 29
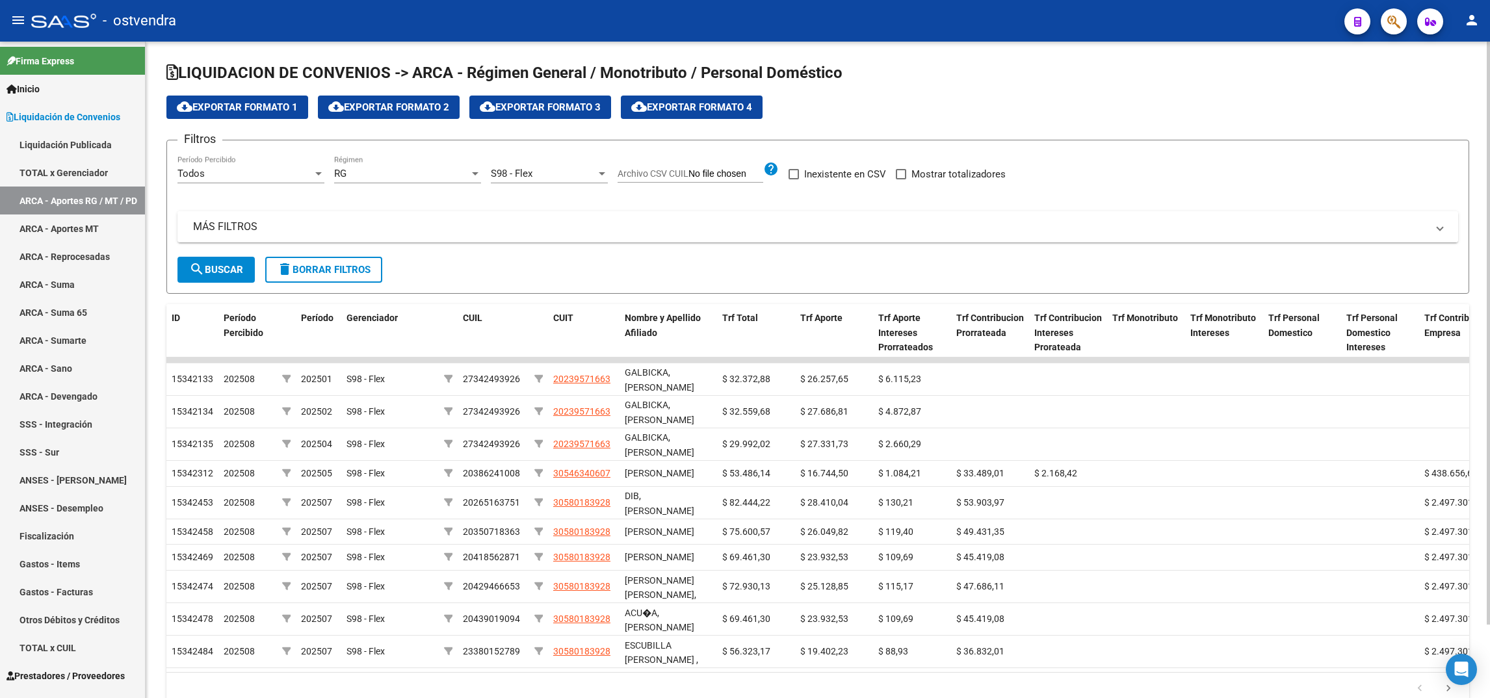
click at [401, 226] on mat-panel-title "MÁS FILTROS" at bounding box center [810, 227] width 1234 height 14
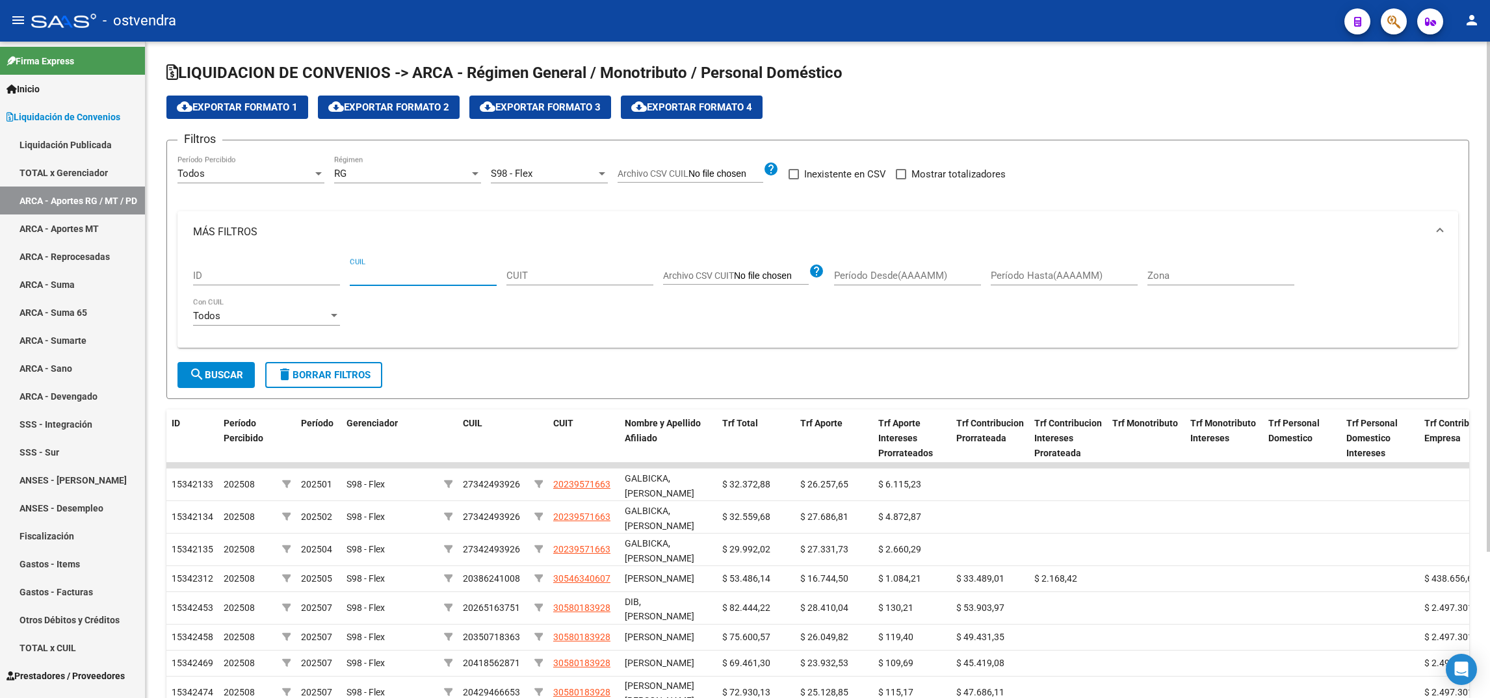
click at [420, 276] on input "CUIL" at bounding box center [423, 276] width 147 height 12
paste input "20-31745620-5"
click at [236, 373] on span "search Buscar" at bounding box center [216, 375] width 54 height 12
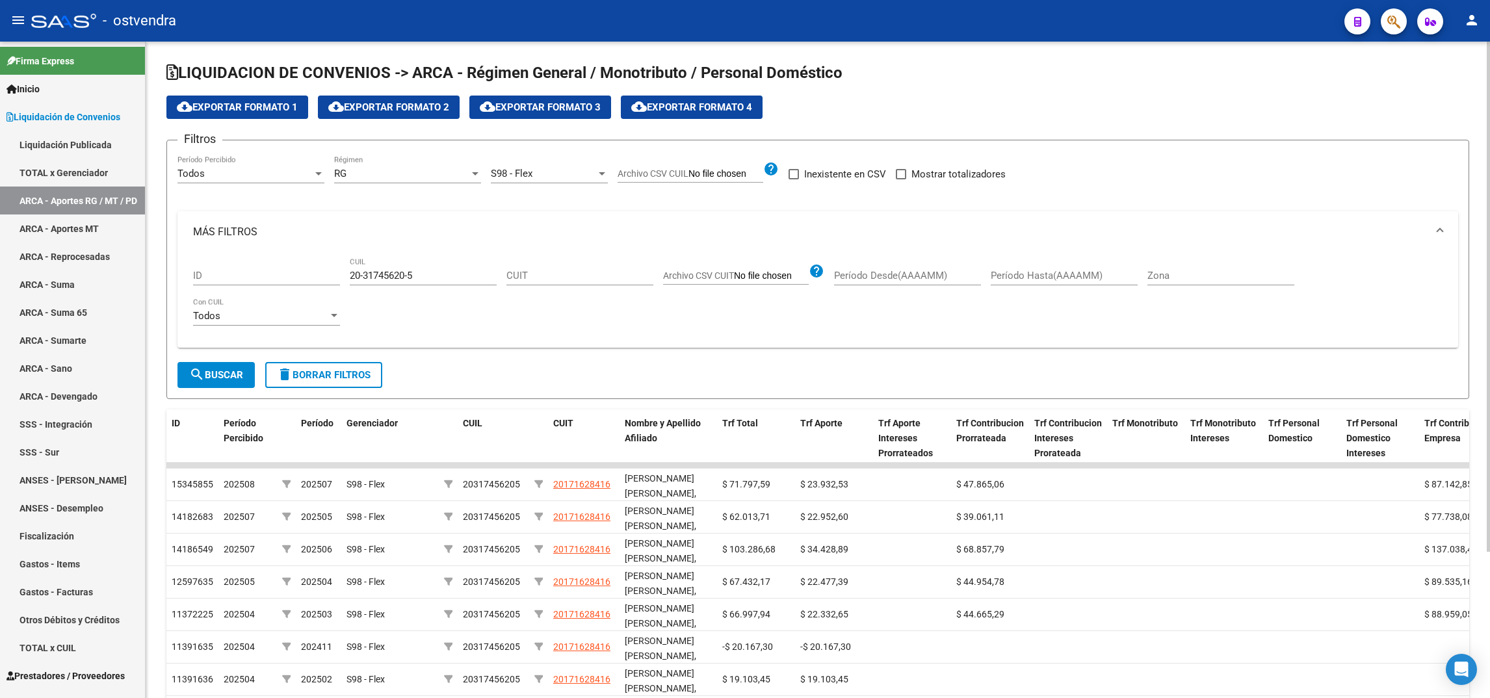
drag, startPoint x: 1487, startPoint y: 481, endPoint x: 1483, endPoint y: 570, distance: 89.1
click at [1483, 570] on div "LIQUIDACION DE CONVENIOS -> ARCA - Régimen General / Monotributo / Personal Dom…" at bounding box center [818, 457] width 1344 height 831
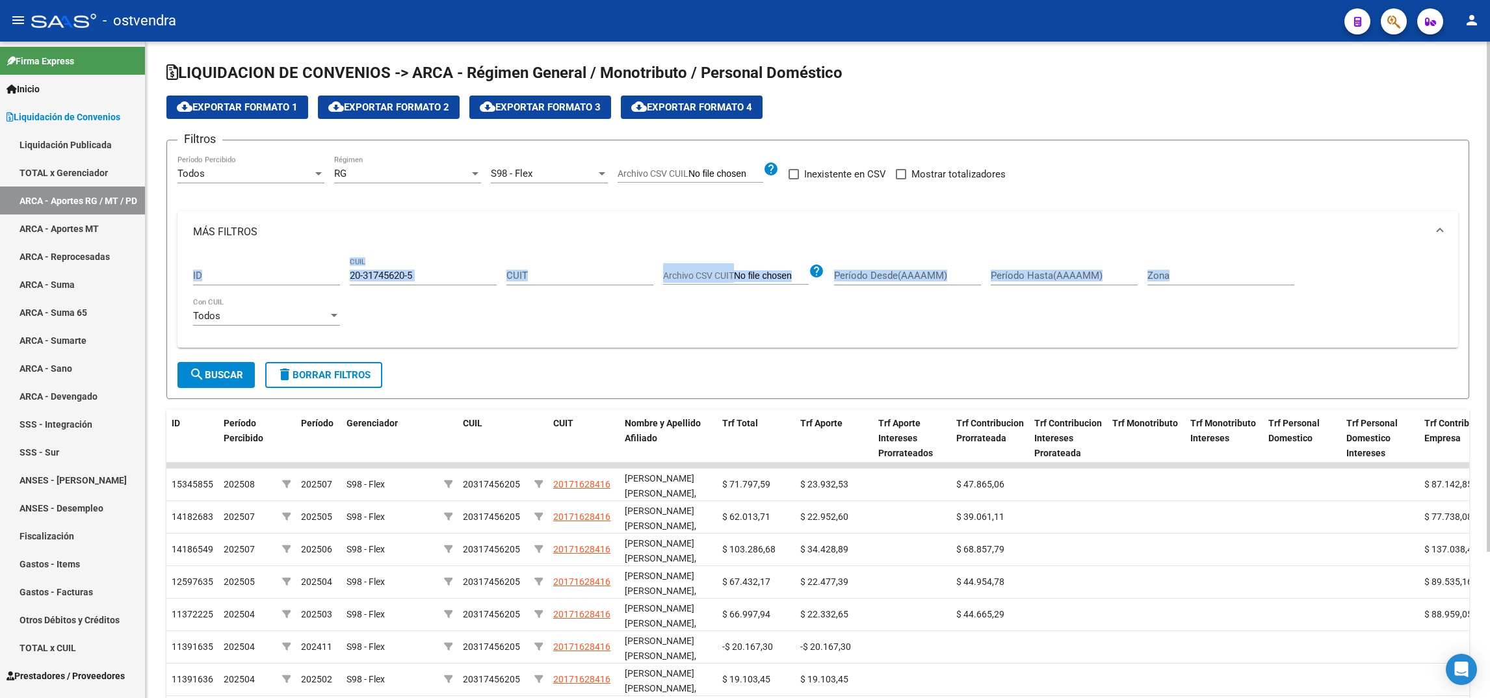
drag, startPoint x: 1477, startPoint y: 200, endPoint x: 1487, endPoint y: 279, distance: 79.3
click at [1487, 279] on div "LIQUIDACION DE CONVENIOS -> ARCA - Régimen General / Monotributo / Personal Dom…" at bounding box center [820, 457] width 1348 height 831
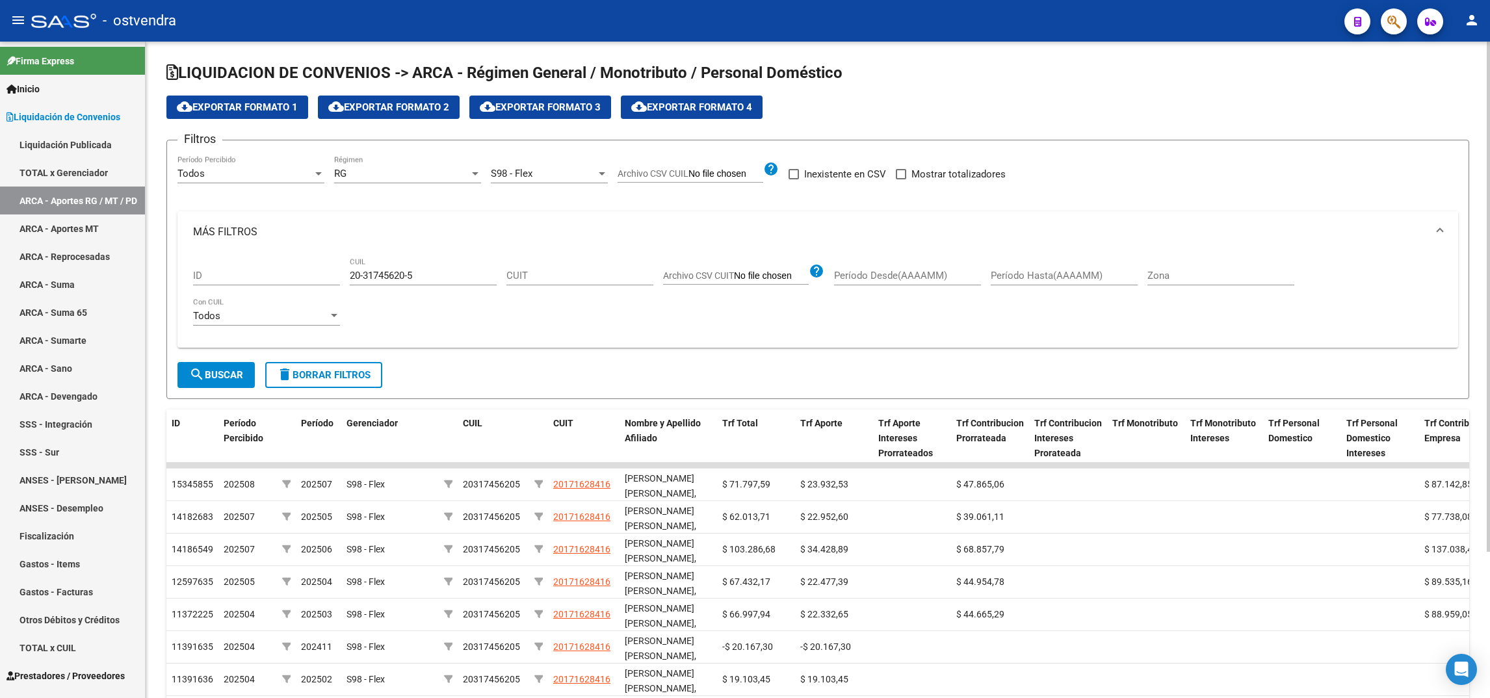
drag, startPoint x: 1487, startPoint y: 279, endPoint x: 1349, endPoint y: 73, distance: 247.9
click at [1349, 73] on h1 "LIQUIDACION DE CONVENIOS -> ARCA - Régimen General / Monotributo / Personal Dom…" at bounding box center [817, 73] width 1303 height 23
drag, startPoint x: 1485, startPoint y: 124, endPoint x: 1480, endPoint y: 348, distance: 224.3
click at [1480, 348] on div "LIQUIDACION DE CONVENIOS -> ARCA - Régimen General / Monotributo / Personal Dom…" at bounding box center [818, 457] width 1344 height 831
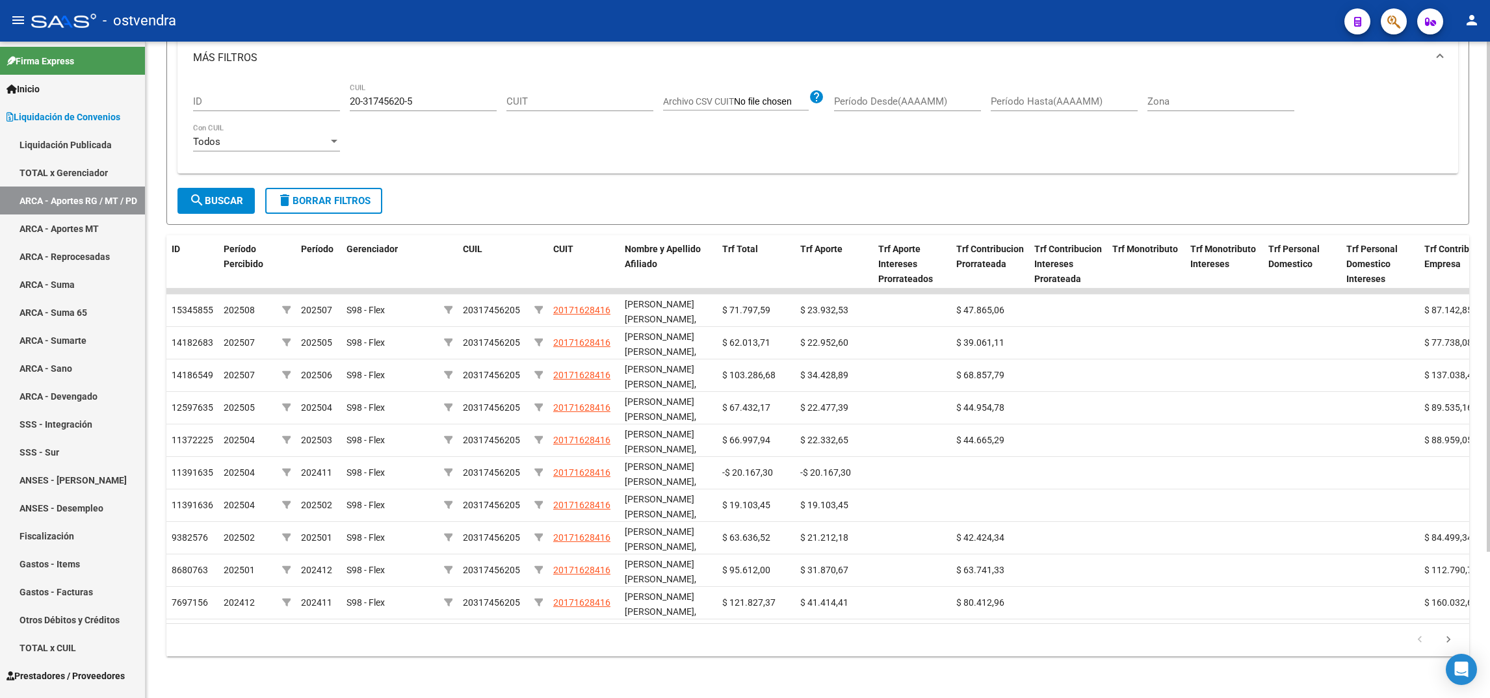
click at [1488, 681] on div at bounding box center [1488, 370] width 3 height 657
click at [1488, 681] on div at bounding box center [1488, 443] width 3 height 510
click at [1442, 642] on icon "go to next page" at bounding box center [1448, 642] width 17 height 16
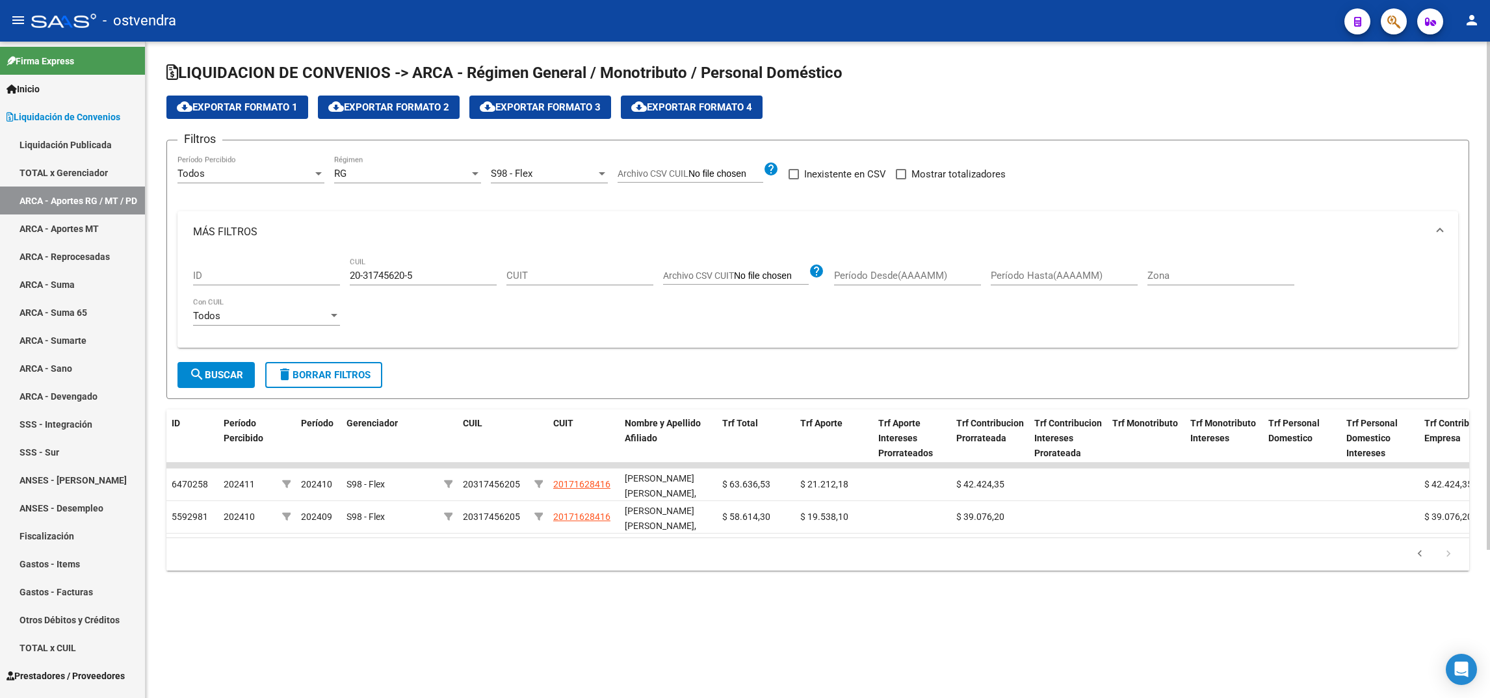
scroll to position [0, 0]
click at [432, 274] on input "20-31745620-5" at bounding box center [423, 276] width 147 height 12
drag, startPoint x: 432, startPoint y: 274, endPoint x: 339, endPoint y: 268, distance: 93.1
click at [339, 268] on div "ID 20-31745620-5 CUIL CUIT Archivo CSV CUIT help Período Desde(AAAAMM) Período …" at bounding box center [817, 295] width 1249 height 85
paste input "3066118-7"
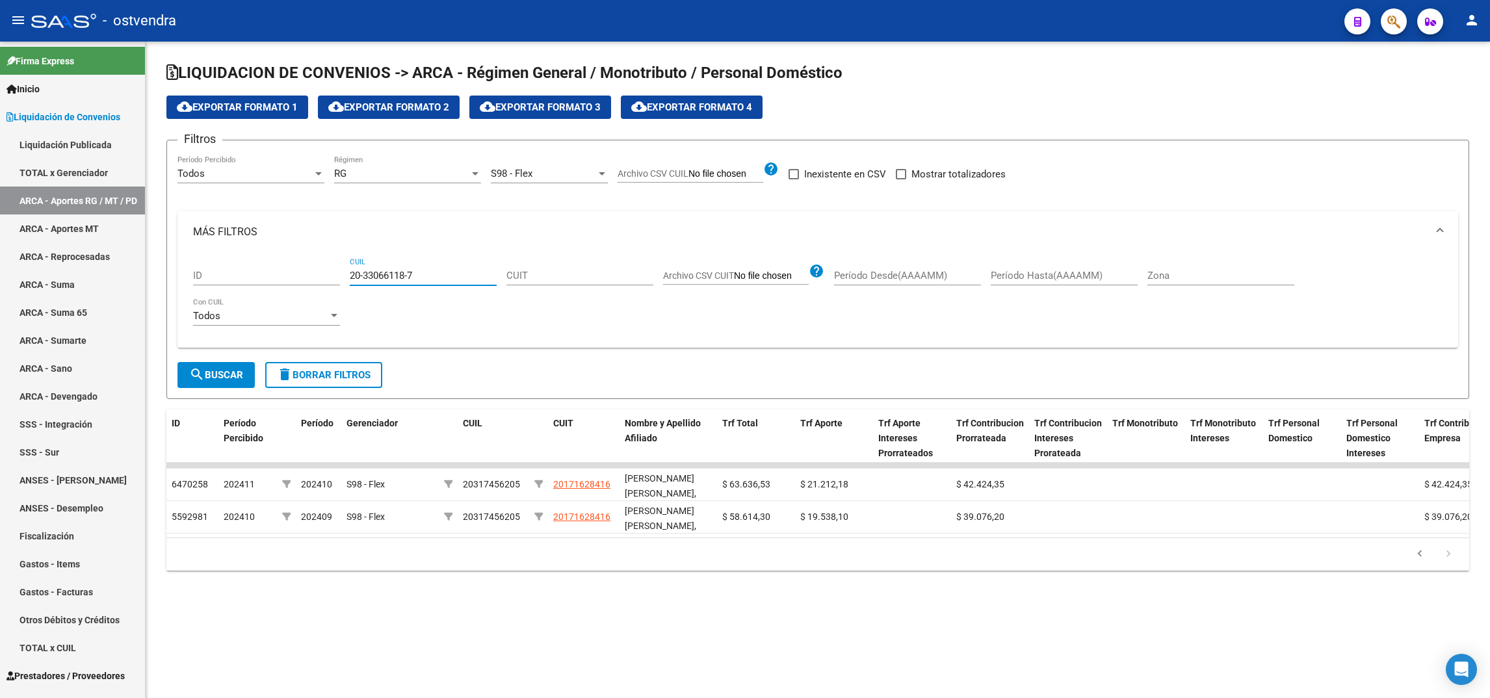
type input "20-33066118-7"
click at [235, 372] on span "search Buscar" at bounding box center [216, 375] width 54 height 12
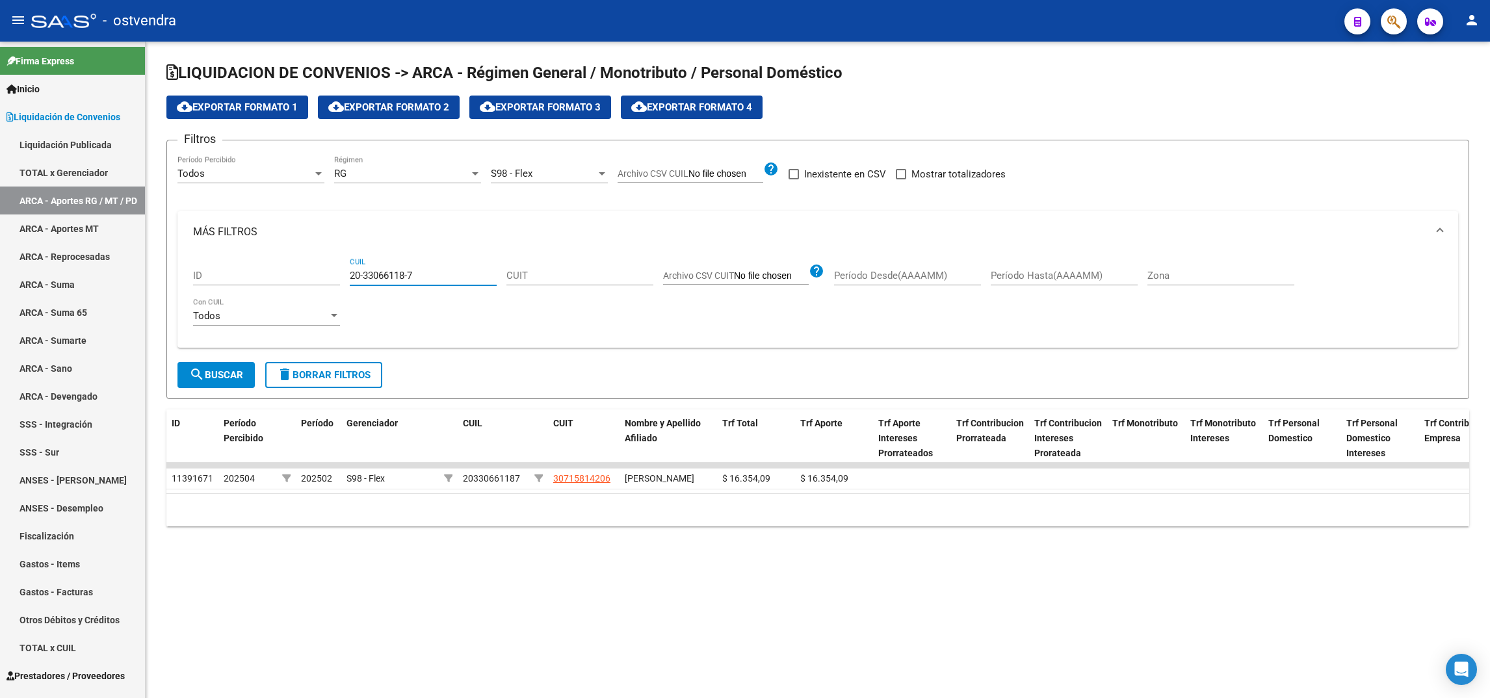
drag, startPoint x: 424, startPoint y: 271, endPoint x: 343, endPoint y: 276, distance: 81.4
click at [343, 276] on div "ID 20-33066118-7 CUIL CUIT Archivo CSV CUIT help Período Desde(AAAAMM) Período …" at bounding box center [817, 295] width 1249 height 85
drag, startPoint x: 403, startPoint y: 262, endPoint x: 352, endPoint y: 272, distance: 52.3
click at [352, 272] on input "20-33066118-7" at bounding box center [423, 276] width 147 height 12
drag, startPoint x: 352, startPoint y: 272, endPoint x: 443, endPoint y: 267, distance: 91.2
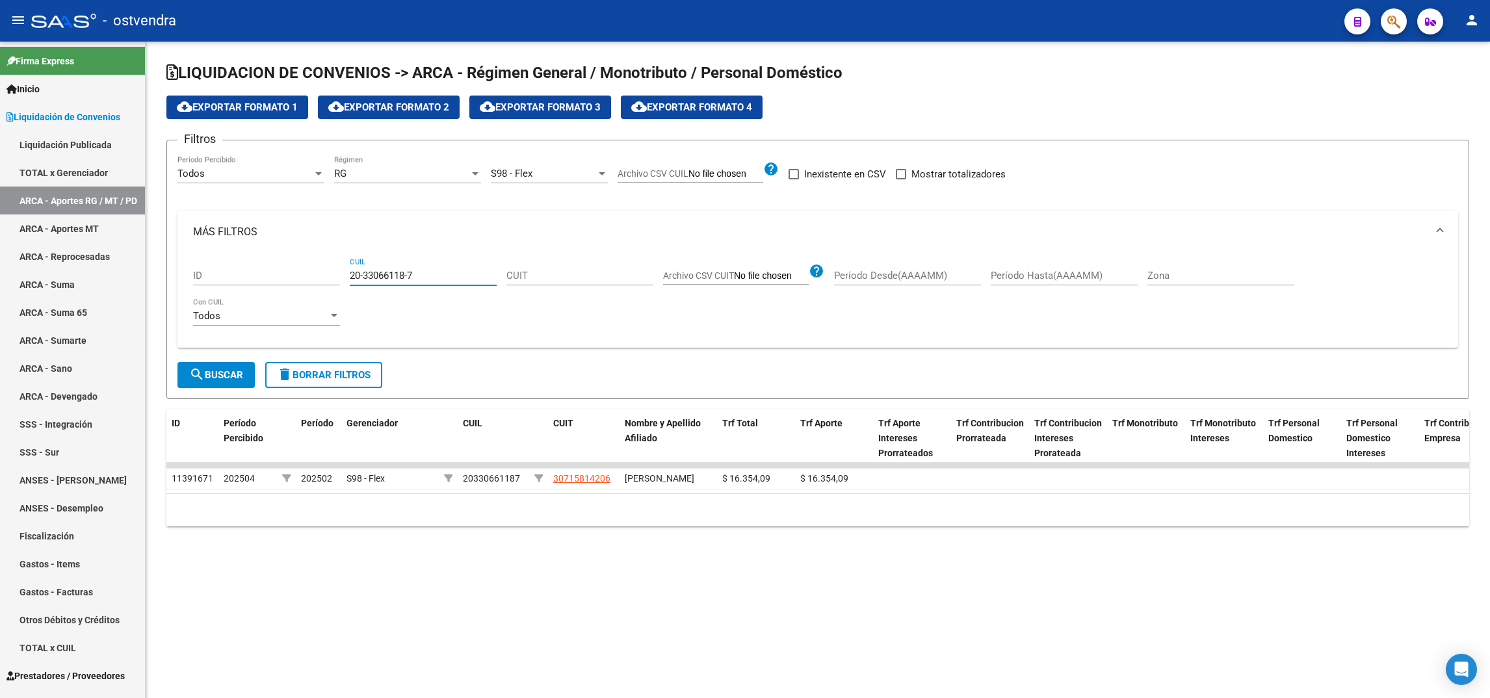
click at [443, 267] on div "20-33066118-7 CUIL" at bounding box center [423, 271] width 147 height 28
